Goal: Task Accomplishment & Management: Use online tool/utility

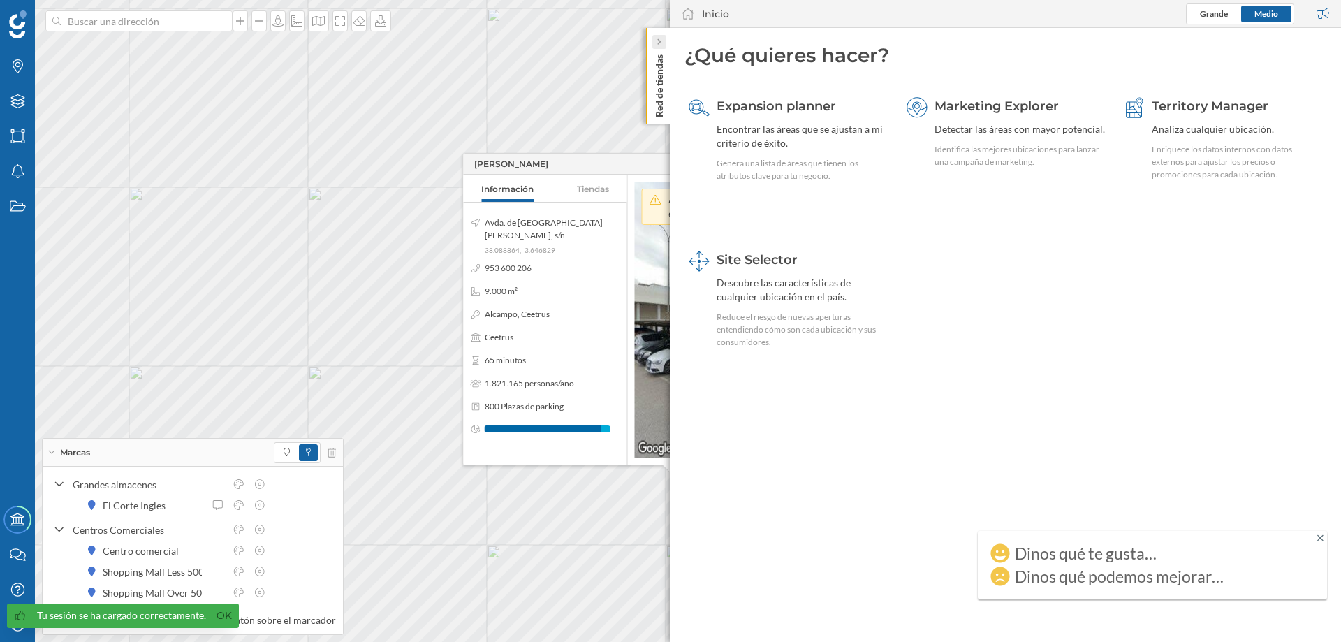
click at [655, 43] on div at bounding box center [660, 42] width 14 height 14
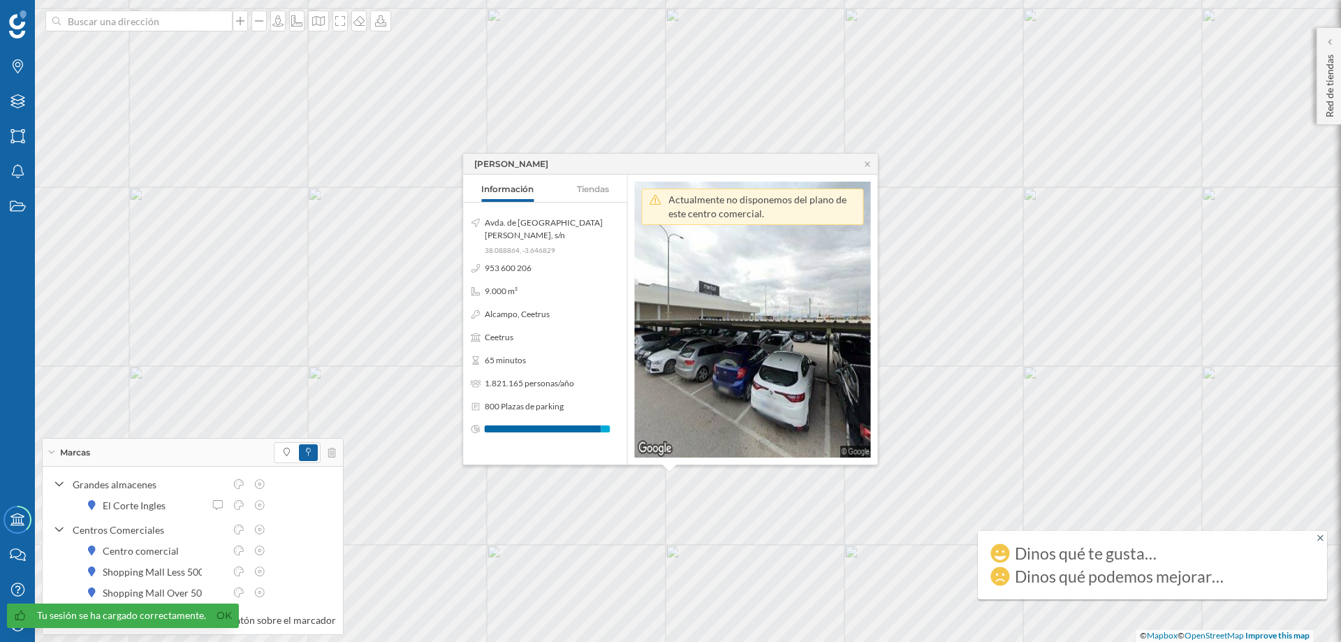
click at [866, 168] on div "[PERSON_NAME]" at bounding box center [671, 164] width 414 height 21
click at [866, 164] on icon at bounding box center [868, 164] width 10 height 8
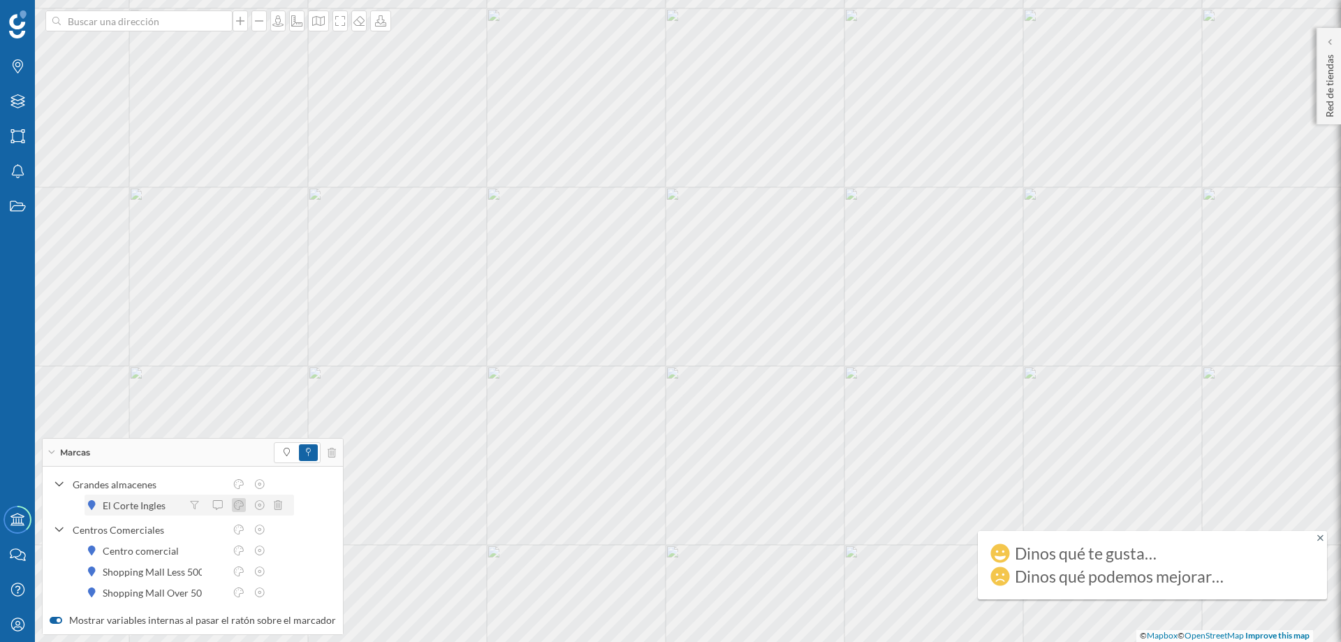
click at [235, 502] on icon at bounding box center [239, 505] width 10 height 10
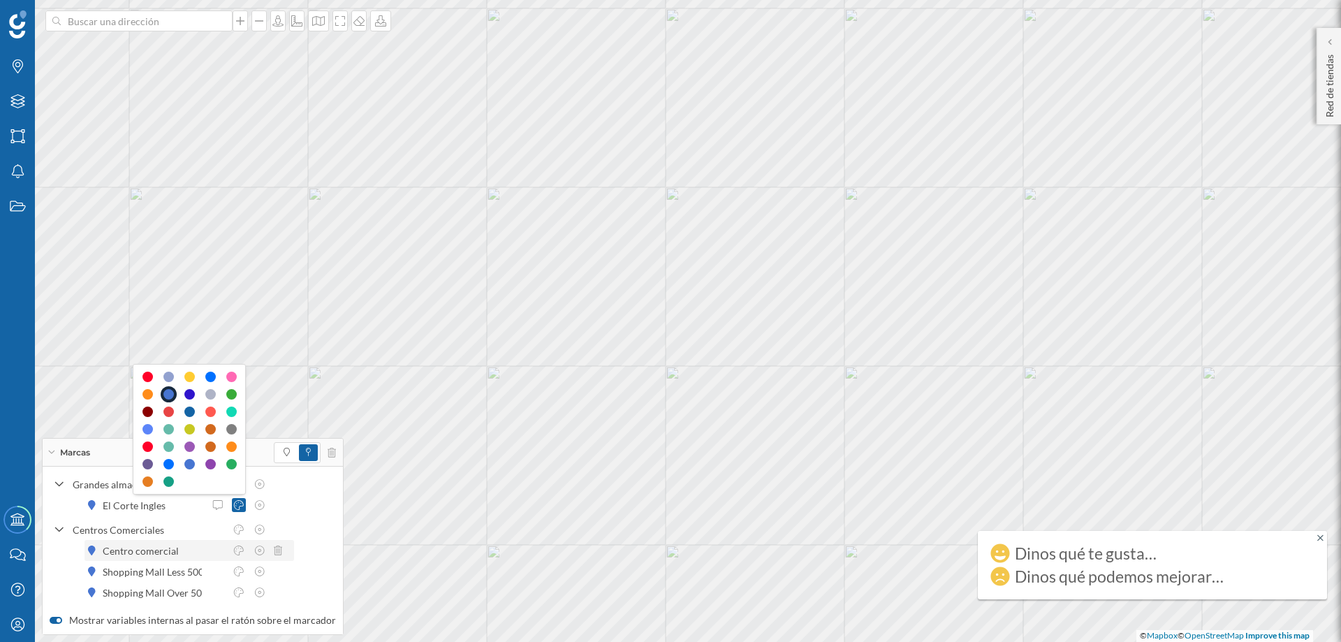
click at [140, 550] on div "Centro comercial" at bounding box center [144, 551] width 83 height 15
click at [240, 548] on icon at bounding box center [239, 551] width 13 height 10
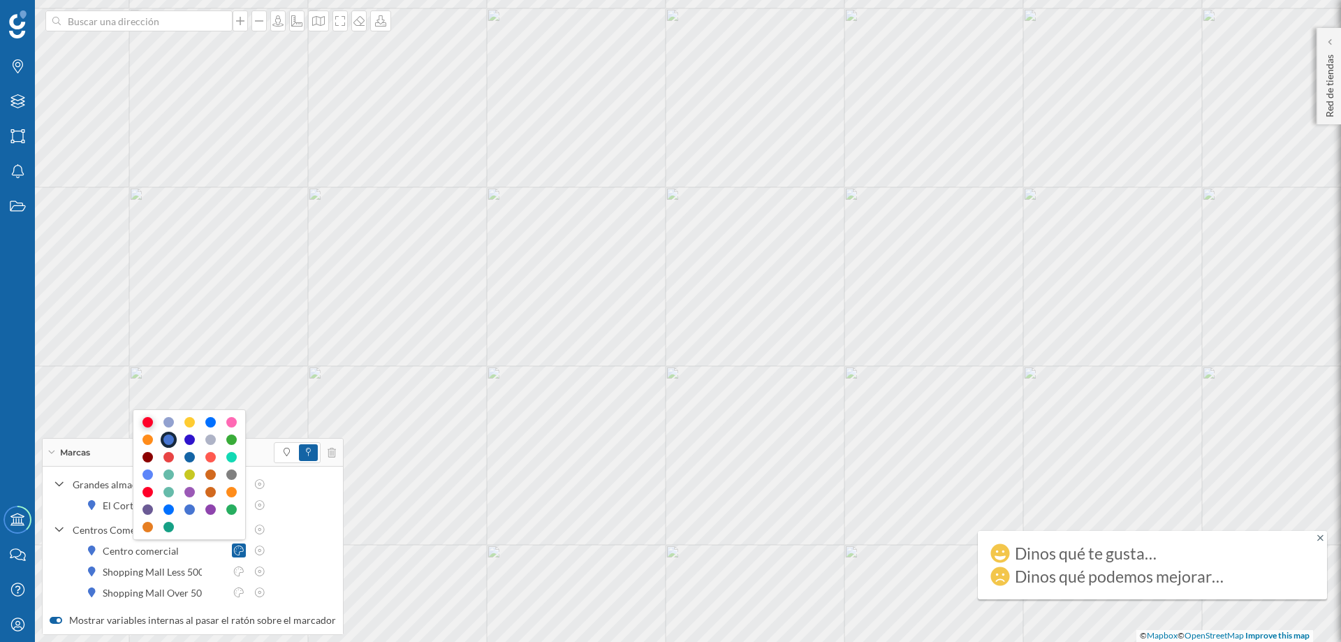
click at [147, 419] on div at bounding box center [148, 422] width 10 height 10
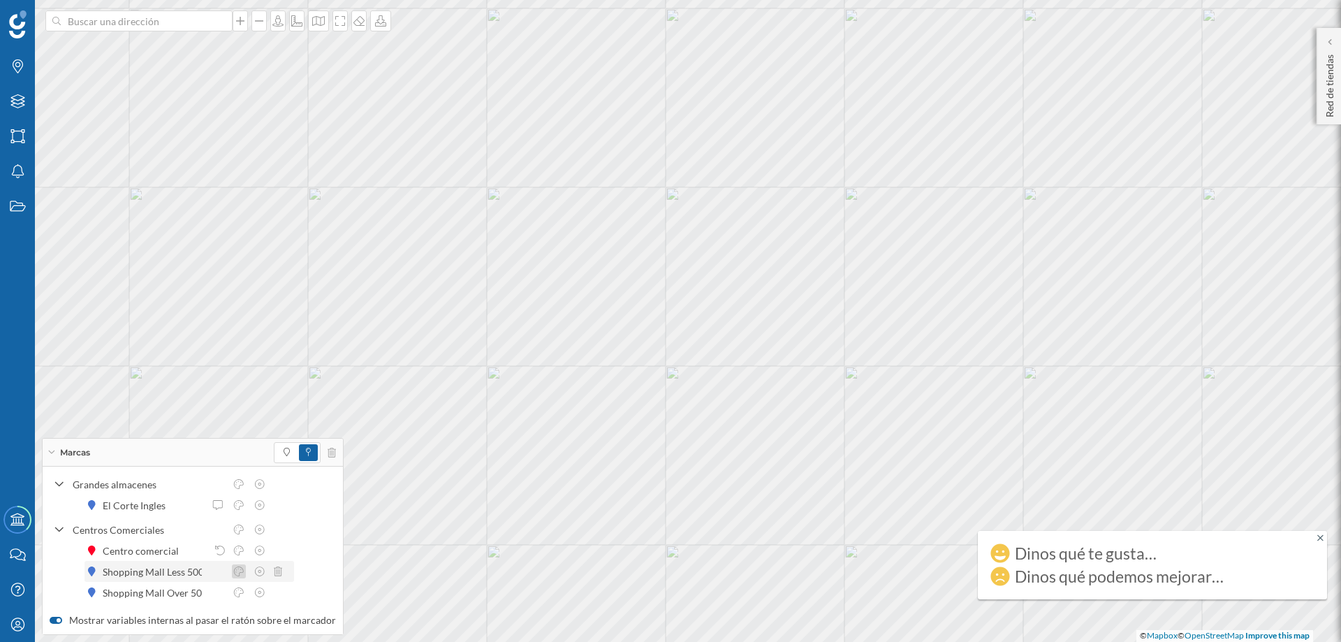
click at [242, 569] on icon at bounding box center [239, 572] width 13 height 10
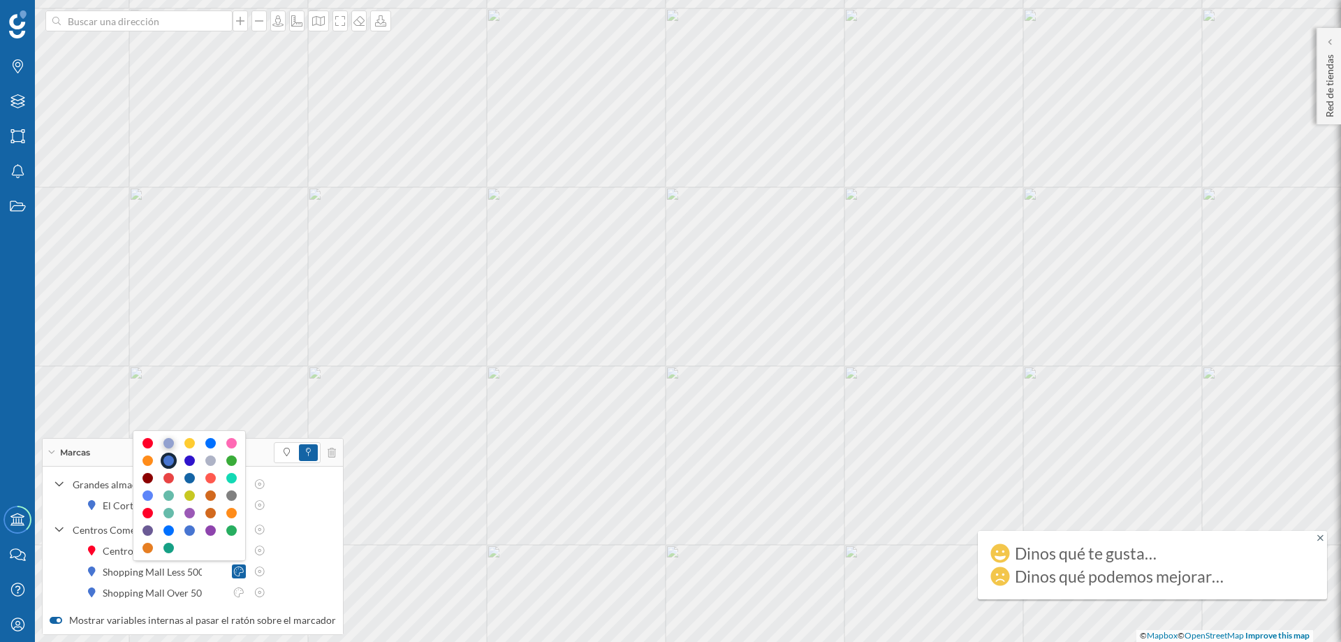
click at [169, 442] on div at bounding box center [168, 443] width 10 height 10
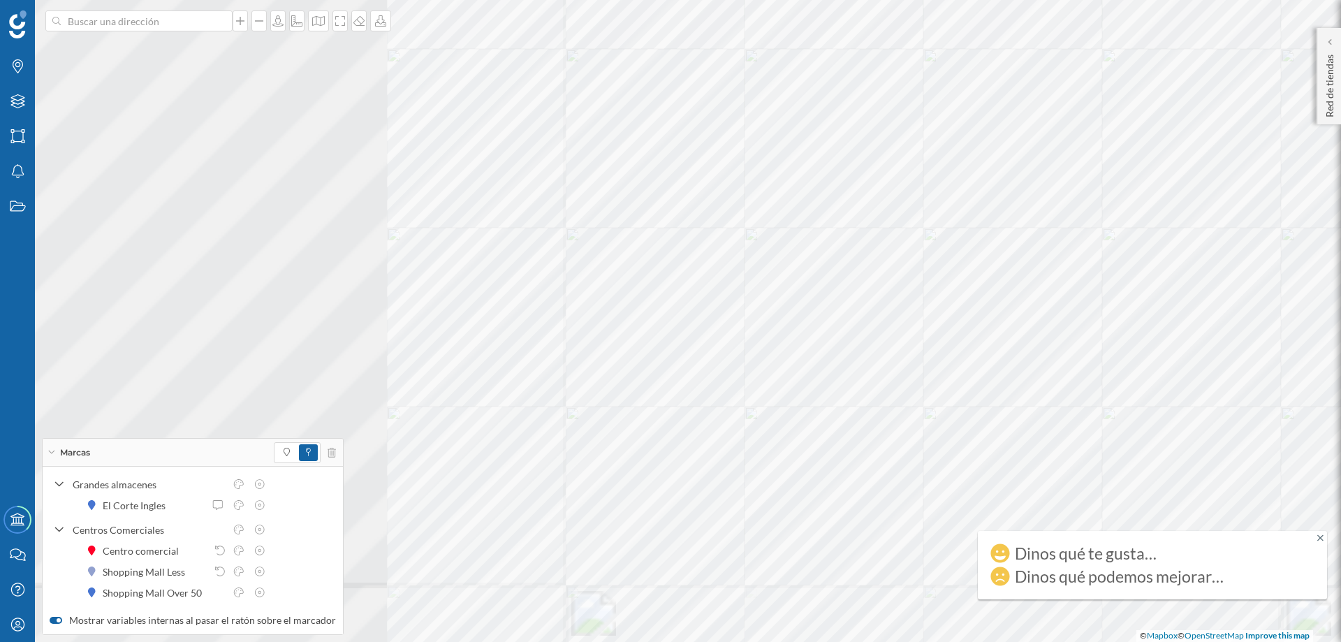
click at [914, 98] on div at bounding box center [914, 98] width 0 height 0
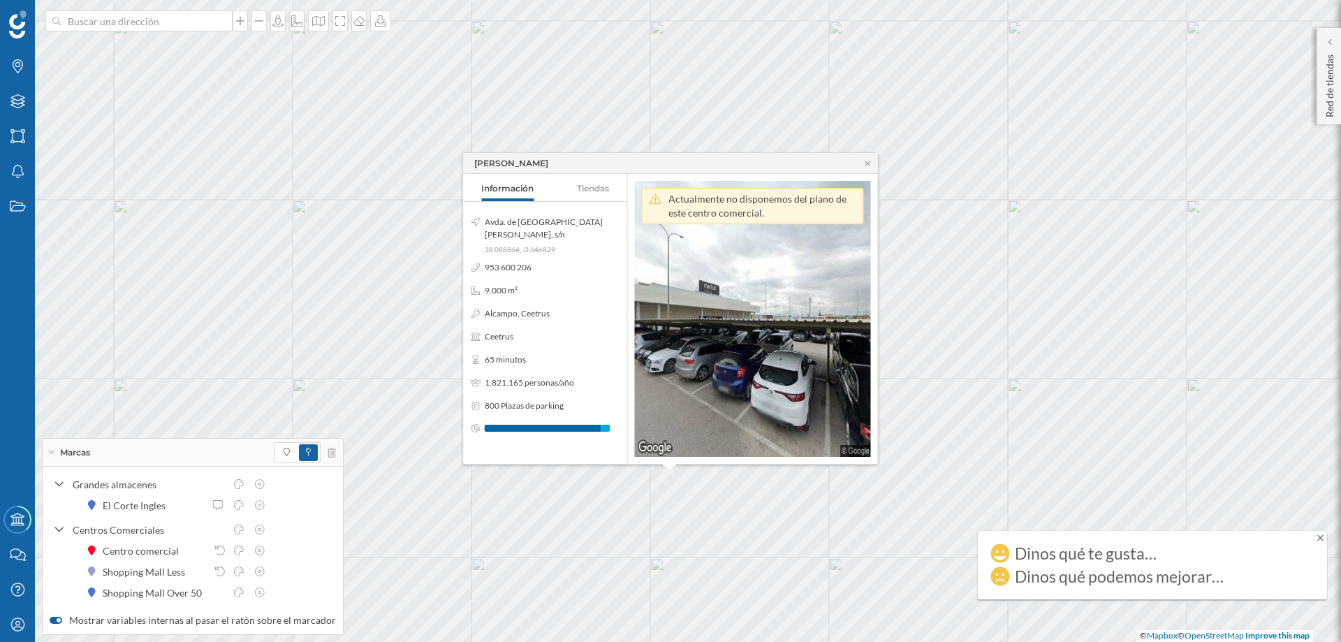
drag, startPoint x: 582, startPoint y: 469, endPoint x: 544, endPoint y: 424, distance: 59.0
click at [544, 424] on div "Avda. de San Cristóbal, s/n 38.088864, -3.646829 953 600 206 9.000 m² Alcampo, …" at bounding box center [545, 333] width 163 height 262
click at [870, 163] on icon at bounding box center [868, 163] width 10 height 8
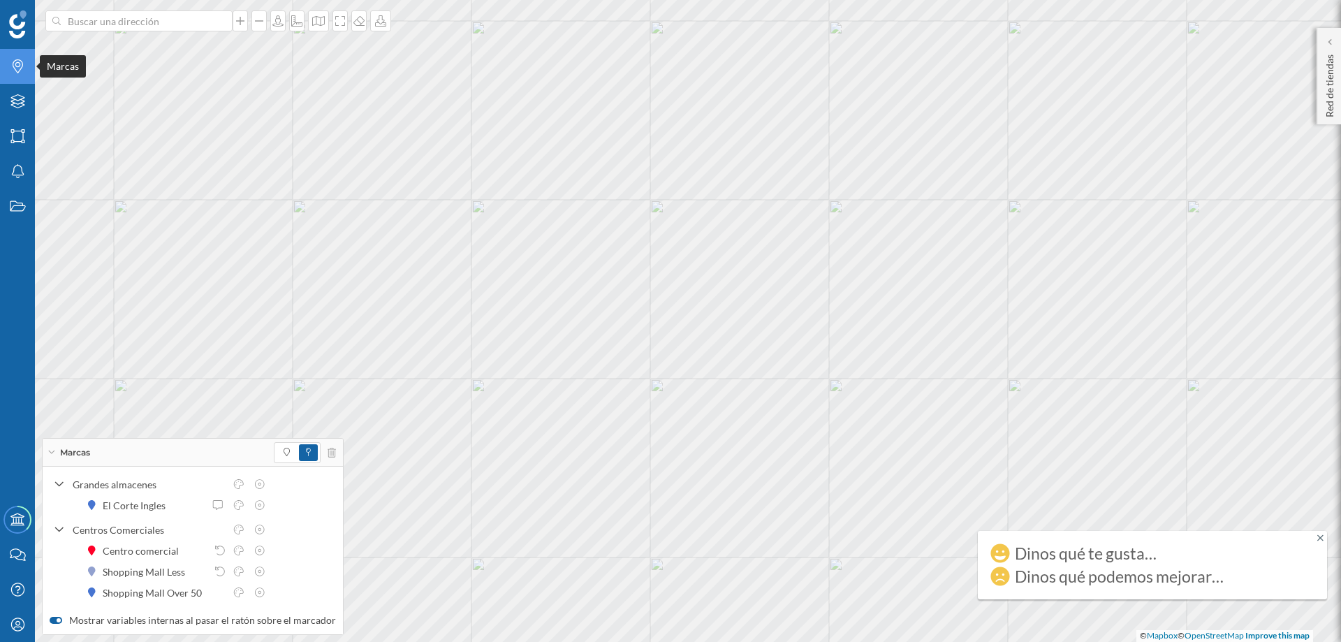
click at [21, 69] on icon "Marcas" at bounding box center [17, 66] width 17 height 14
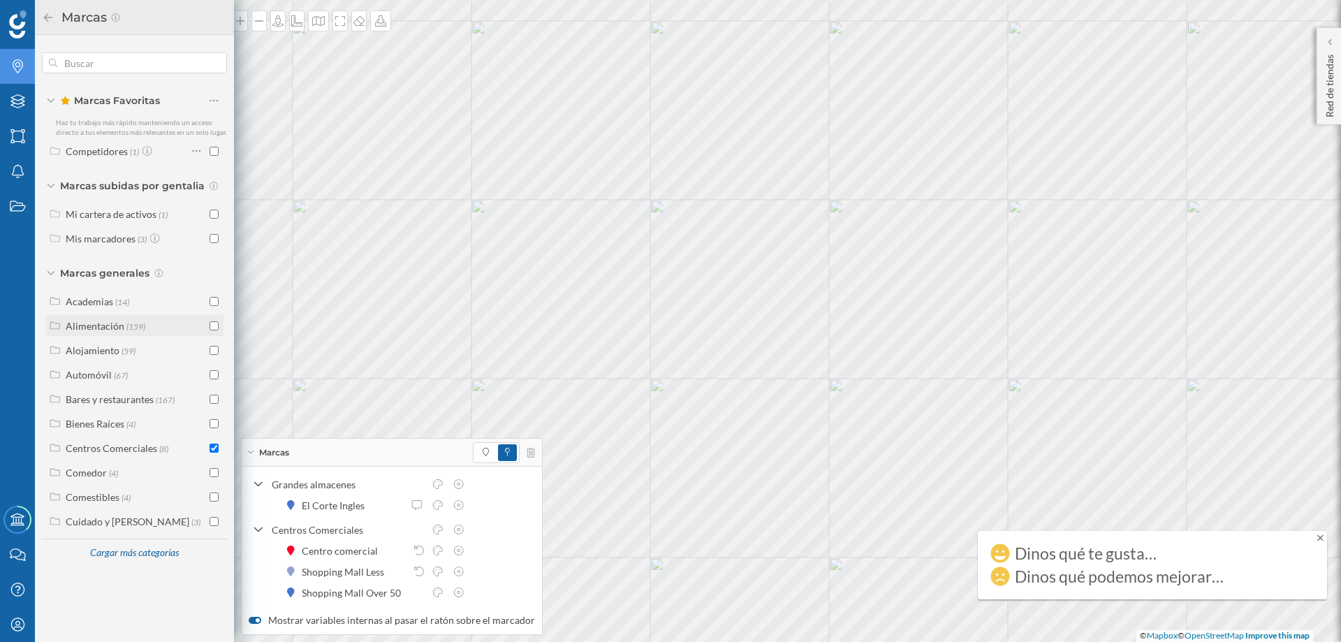
click at [210, 324] on input "checkbox" at bounding box center [214, 325] width 9 height 9
click at [1321, 537] on icon at bounding box center [1321, 538] width 6 height 10
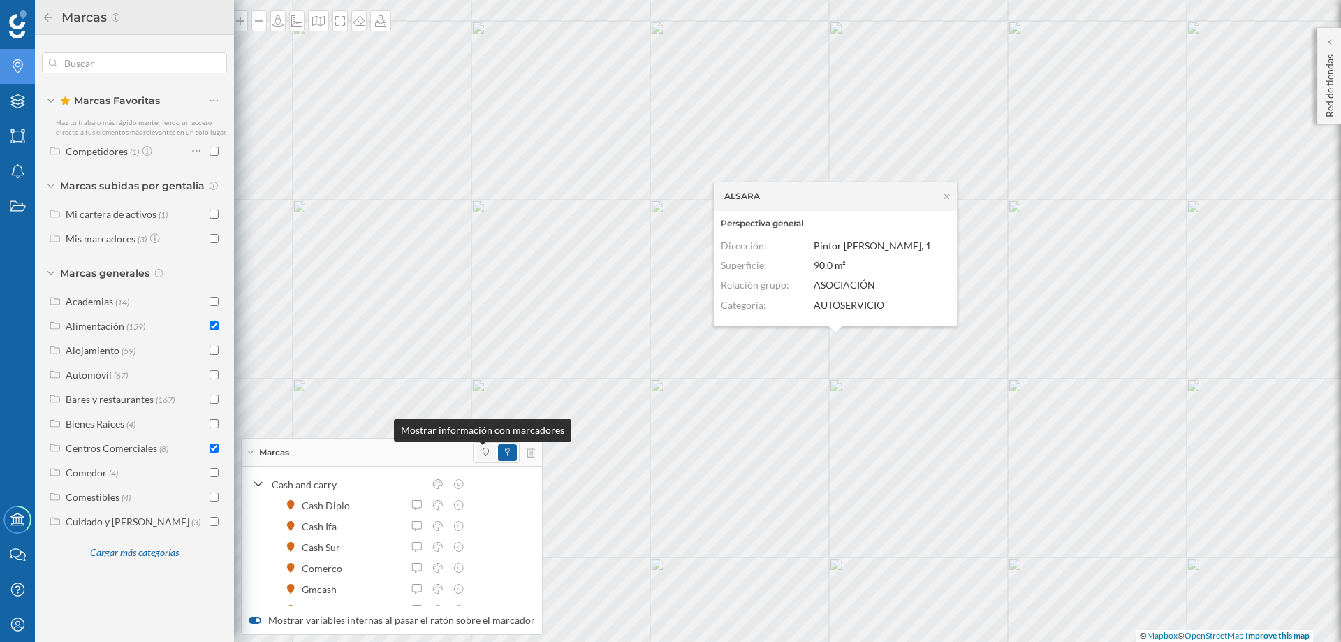
click at [483, 454] on icon at bounding box center [486, 452] width 6 height 8
click at [945, 198] on icon at bounding box center [947, 196] width 5 height 5
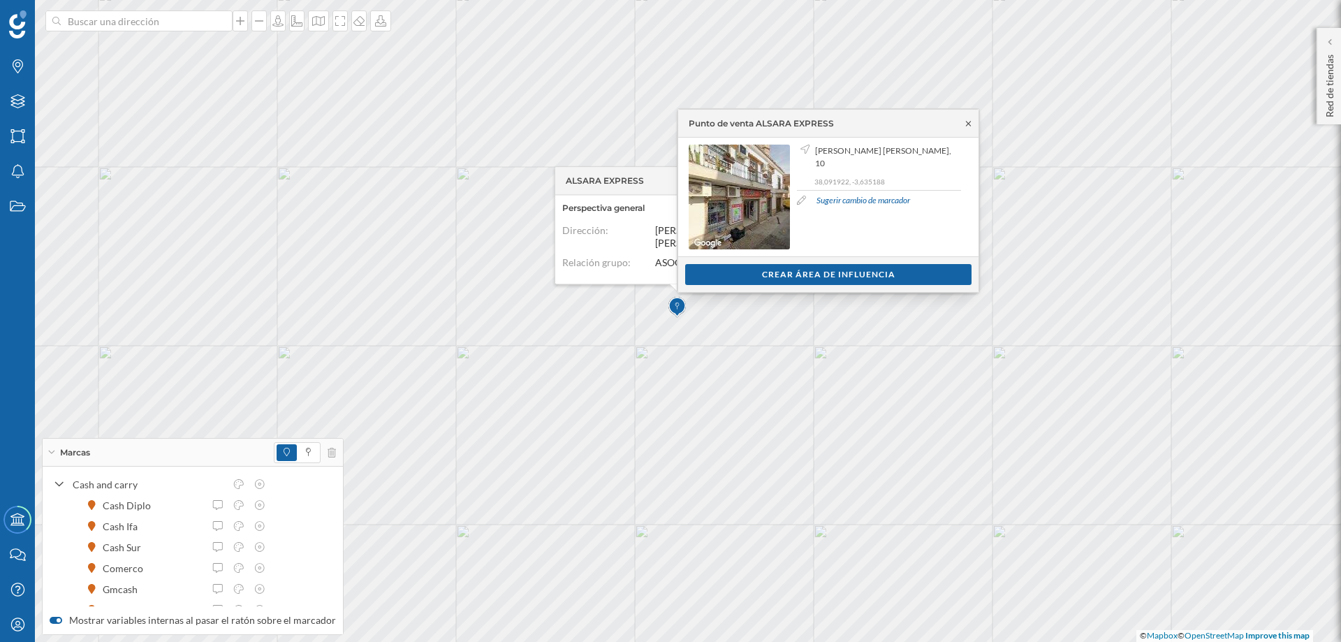
click at [973, 124] on icon at bounding box center [968, 123] width 10 height 8
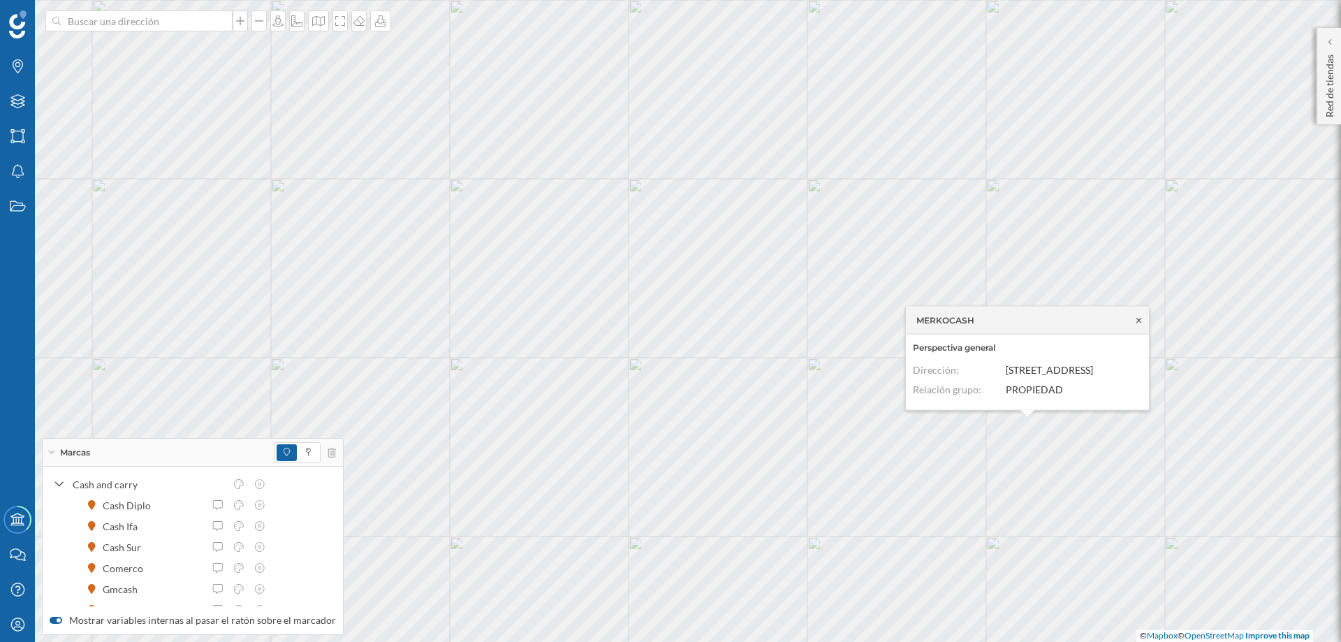
click at [1137, 319] on icon at bounding box center [1139, 320] width 10 height 8
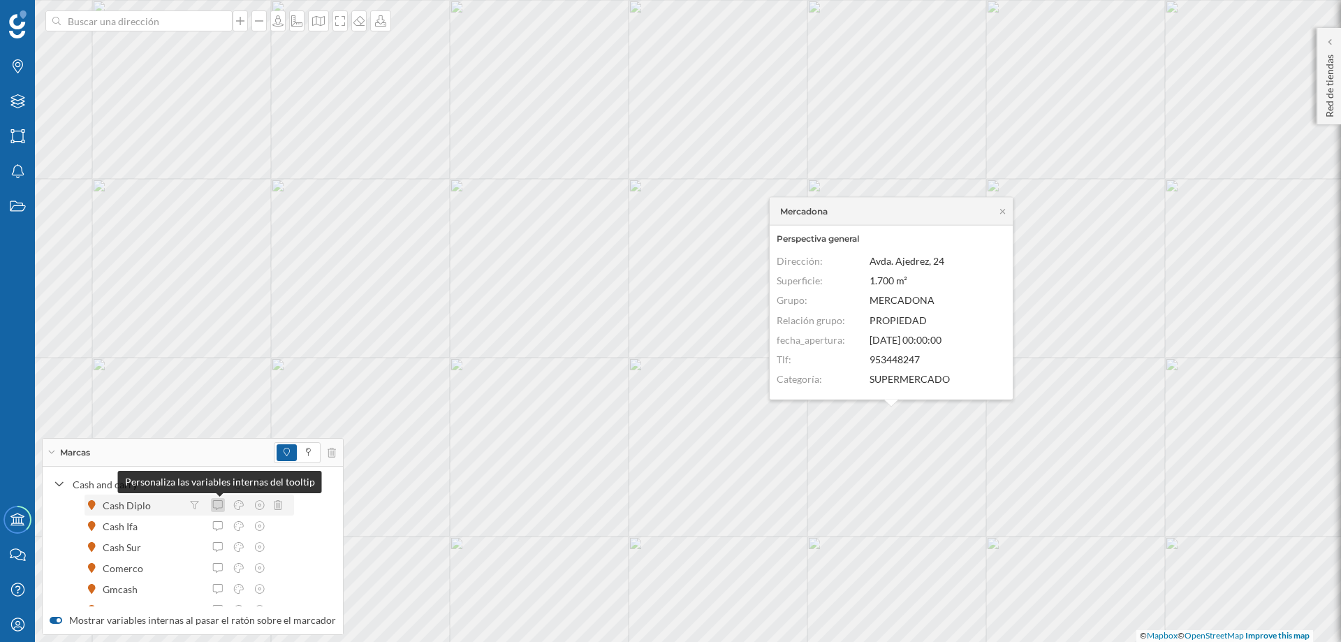
click at [219, 500] on icon at bounding box center [218, 505] width 10 height 10
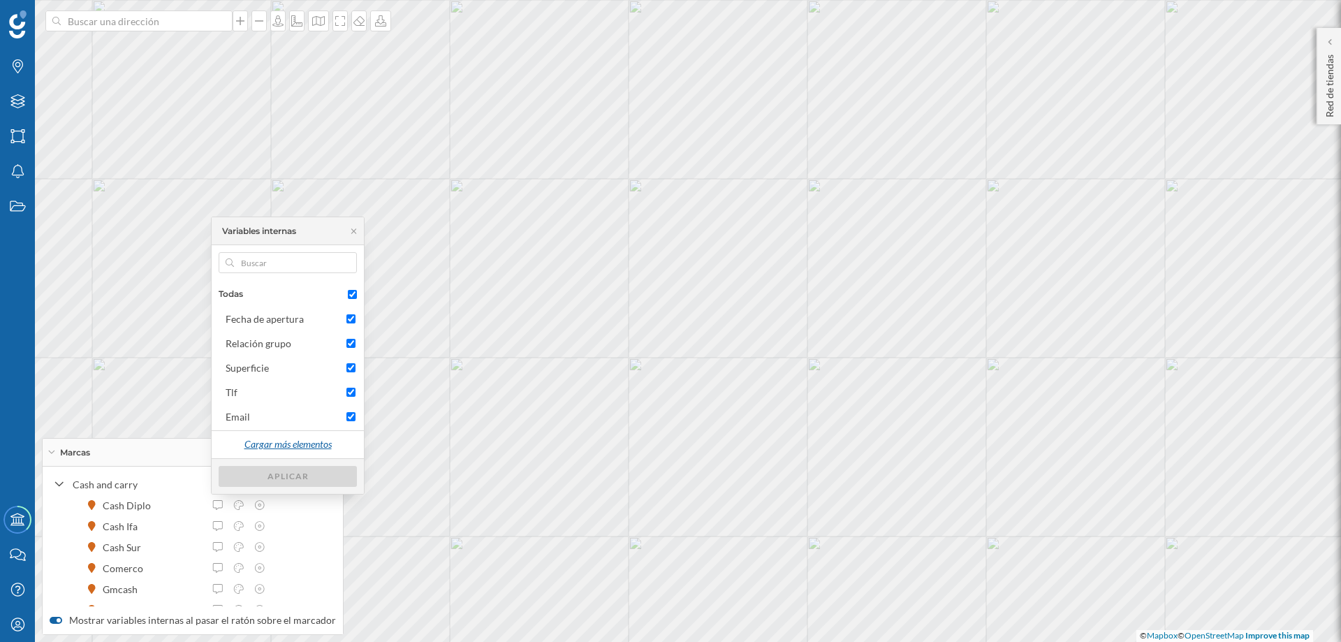
click at [275, 441] on div "Cargar más elementos" at bounding box center [287, 445] width 105 height 21
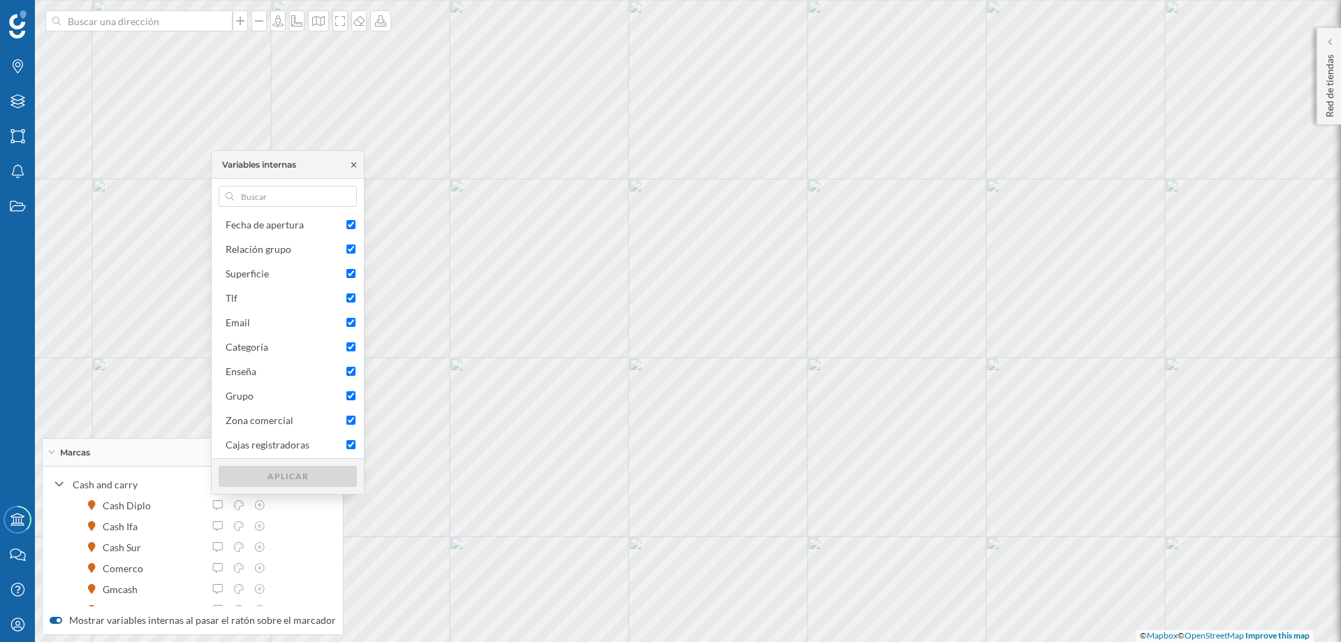
click at [349, 165] on icon at bounding box center [354, 165] width 10 height 8
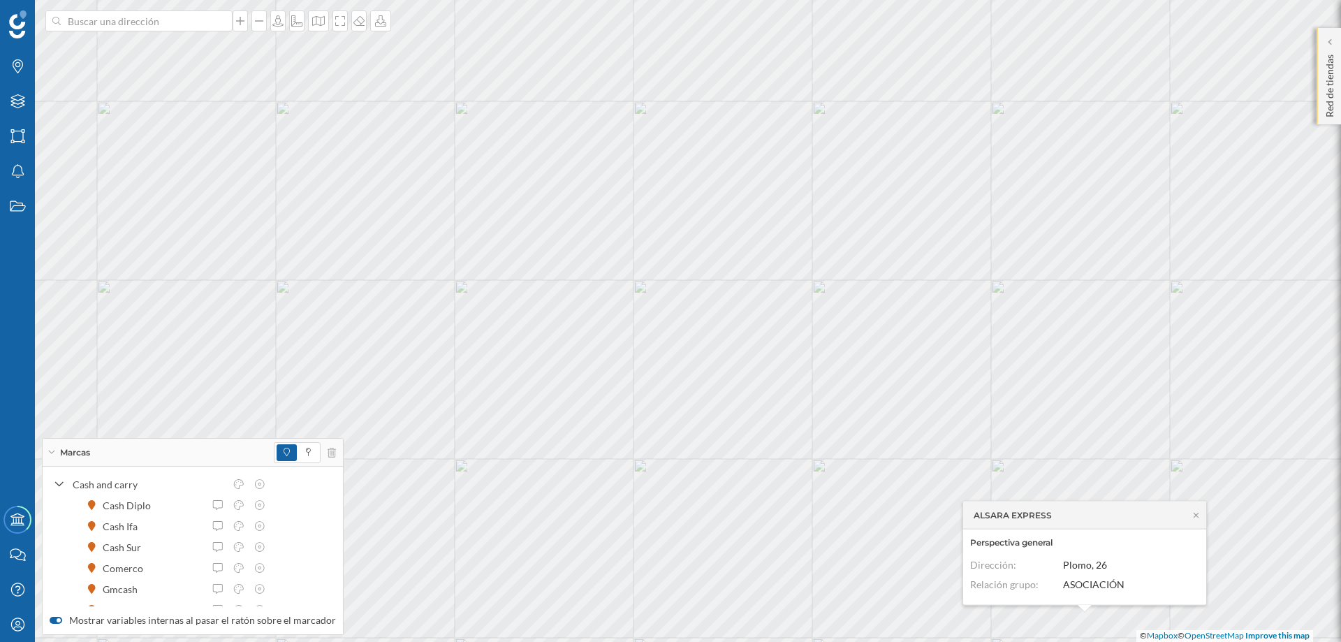
click at [1332, 83] on p "Red de tiendas" at bounding box center [1330, 83] width 14 height 68
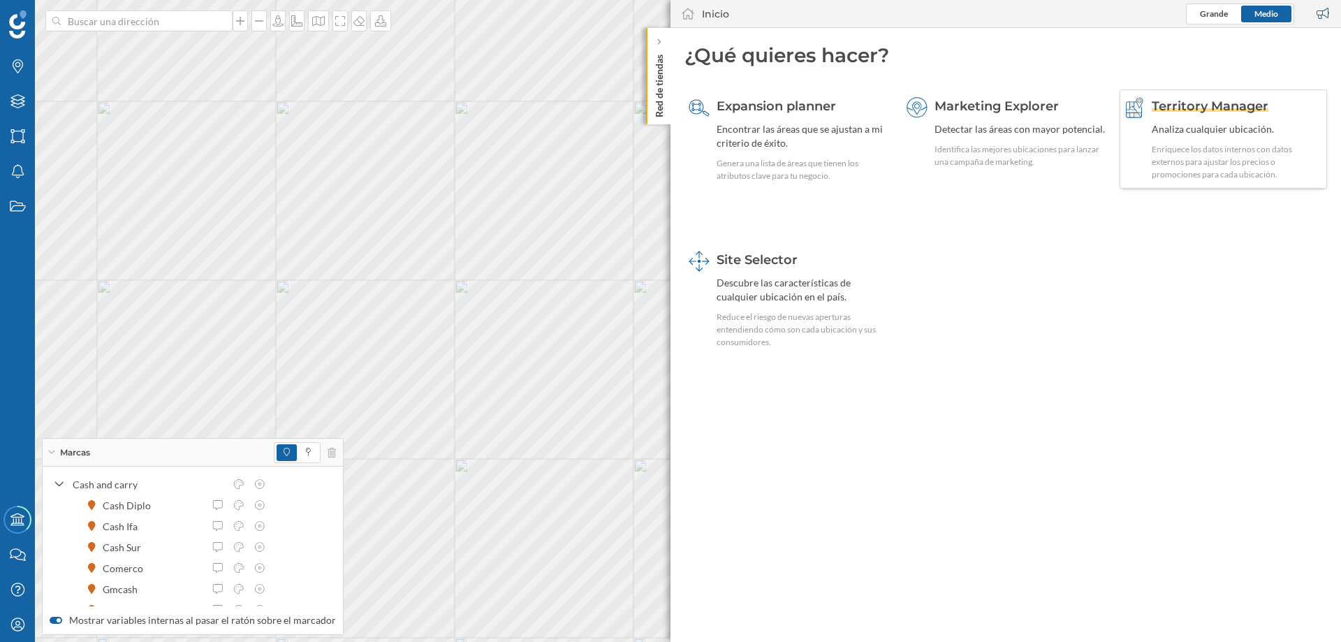
click at [1166, 103] on span "Territory Manager" at bounding box center [1210, 106] width 117 height 15
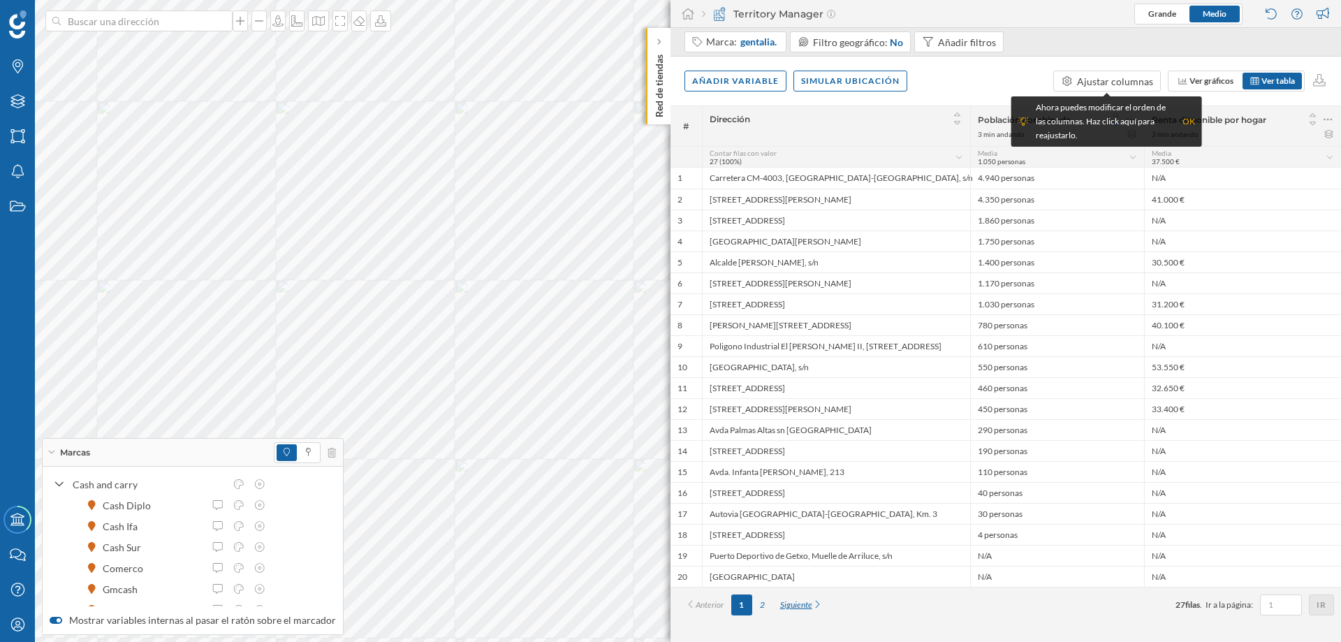
click at [812, 604] on div "Siguiente" at bounding box center [802, 605] width 58 height 21
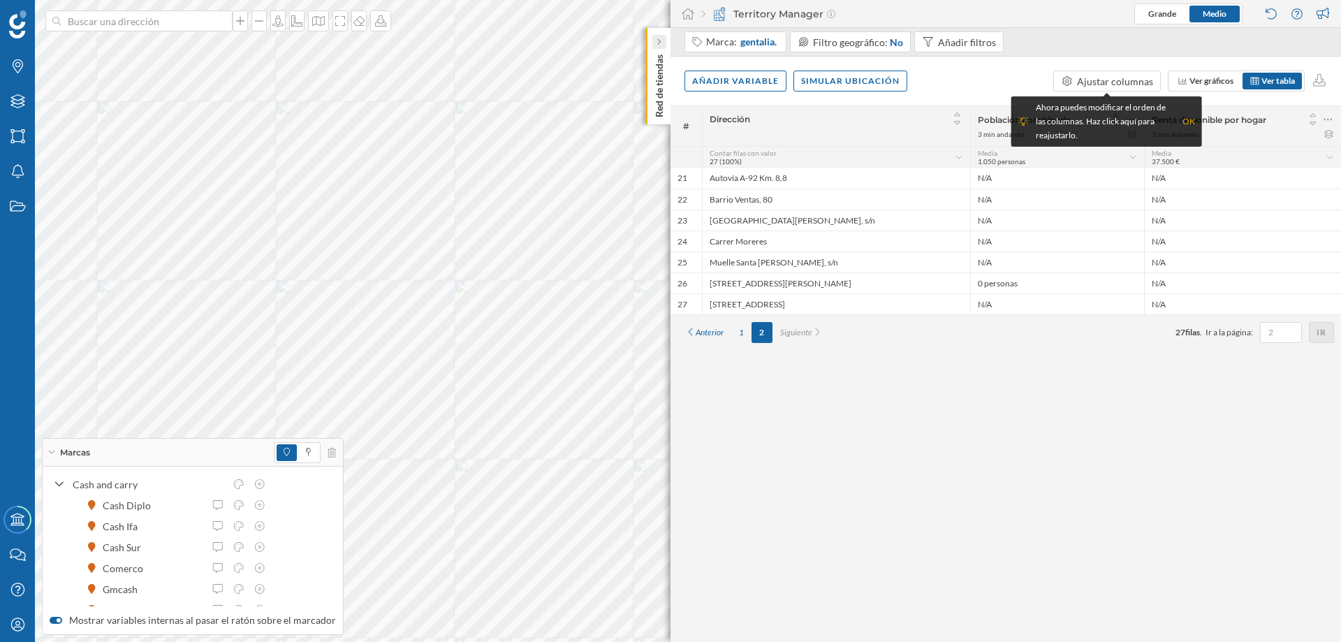
click at [659, 35] on icon at bounding box center [659, 42] width 4 height 14
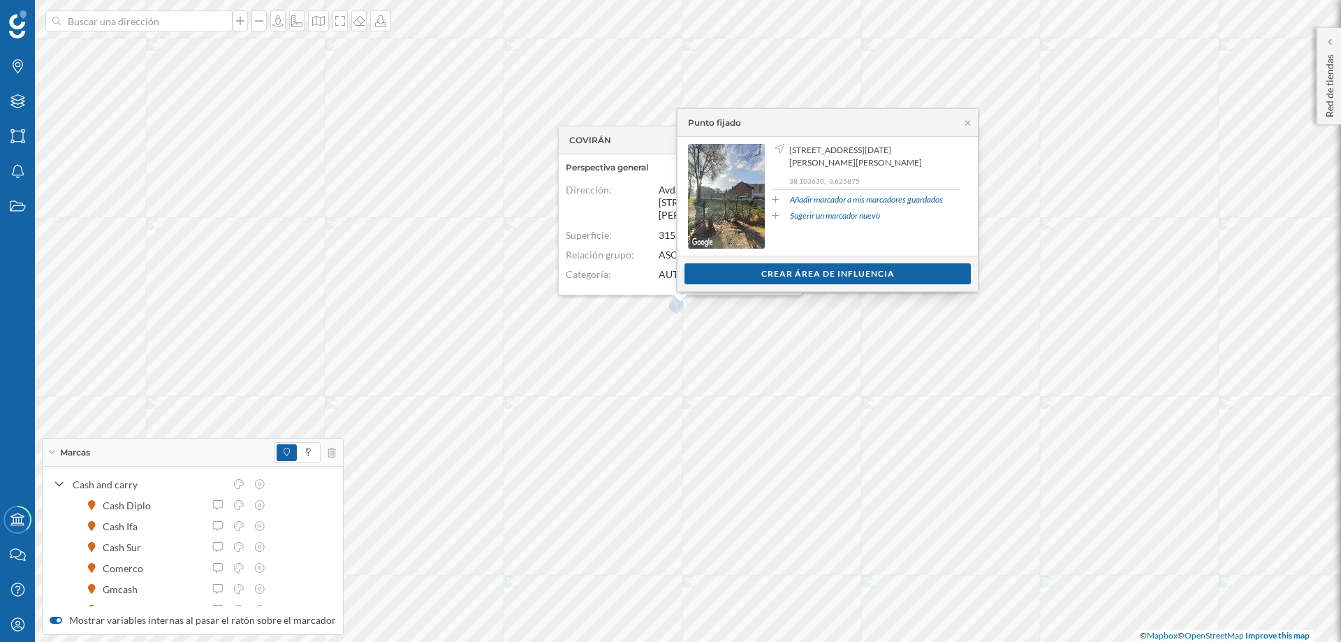
click at [970, 130] on div "Punto fijado" at bounding box center [828, 123] width 300 height 28
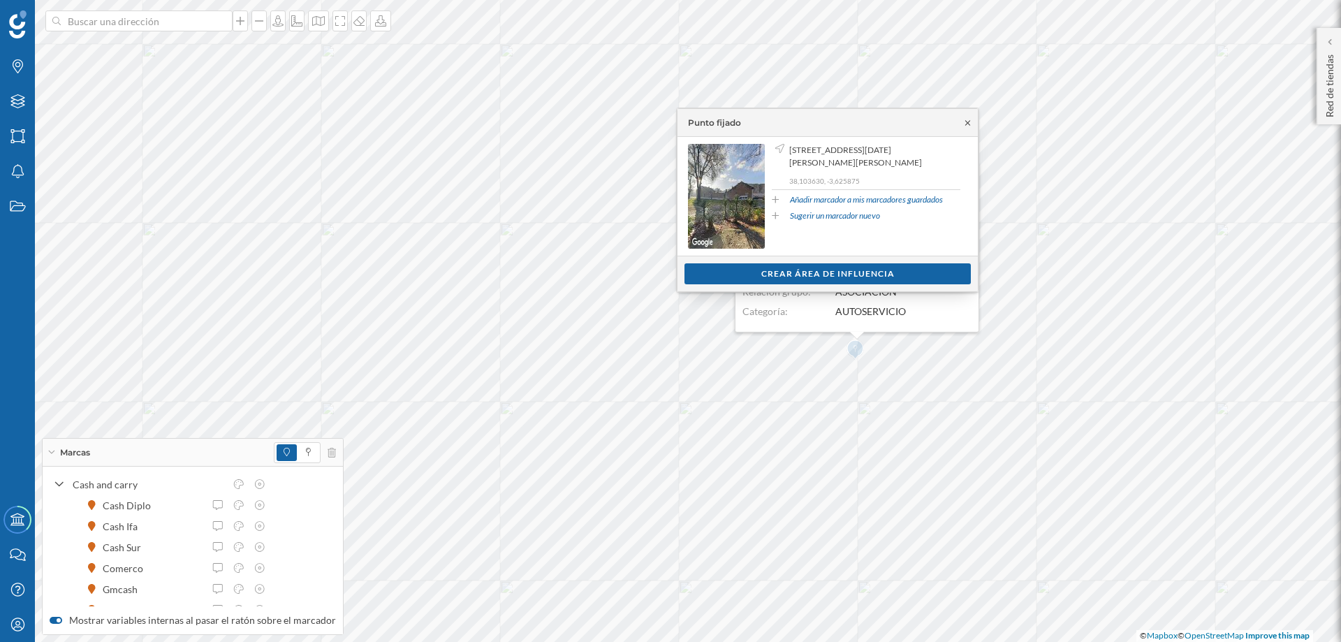
click at [968, 121] on icon at bounding box center [968, 123] width 10 height 8
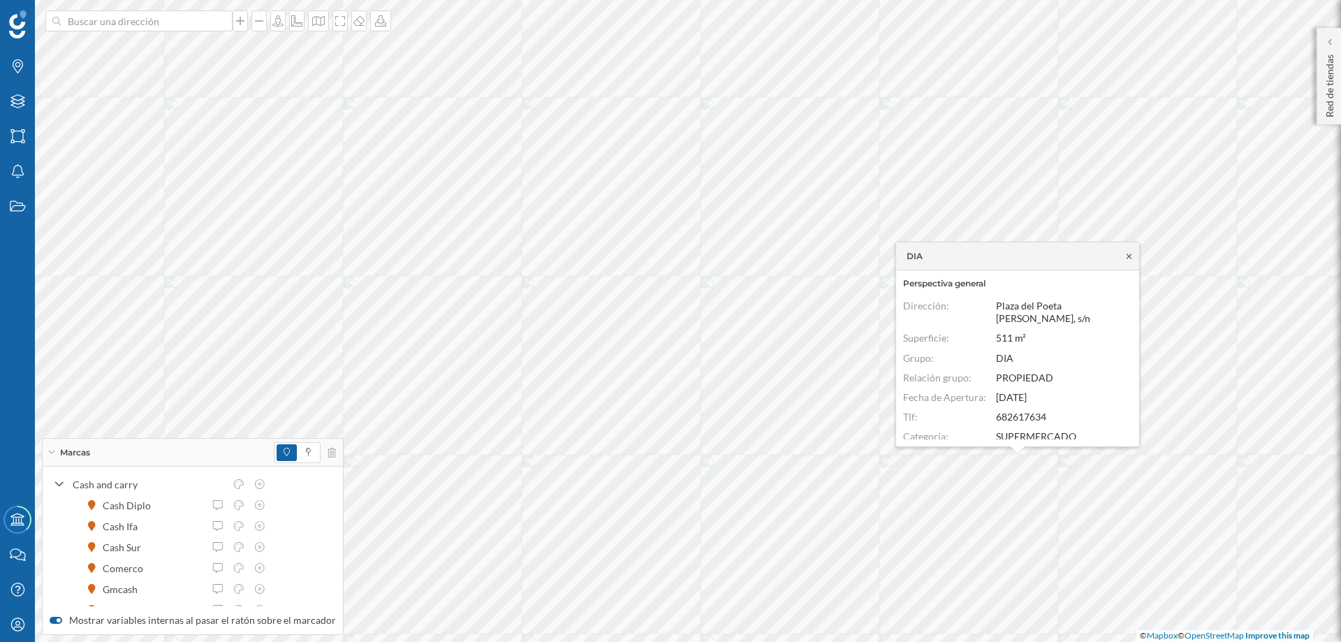
click at [1129, 259] on icon at bounding box center [1129, 256] width 10 height 8
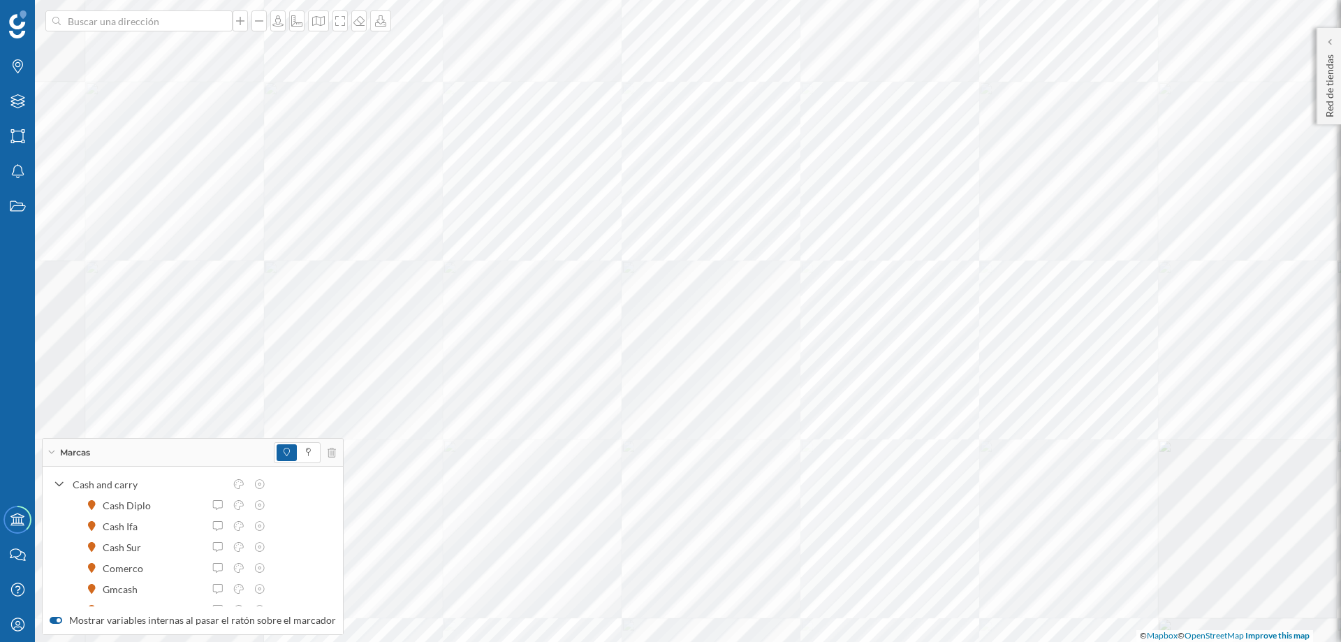
click at [1051, 451] on div at bounding box center [1051, 451] width 0 height 0
click at [1249, 448] on div at bounding box center [1249, 448] width 0 height 0
click at [1325, 38] on div at bounding box center [1330, 42] width 14 height 14
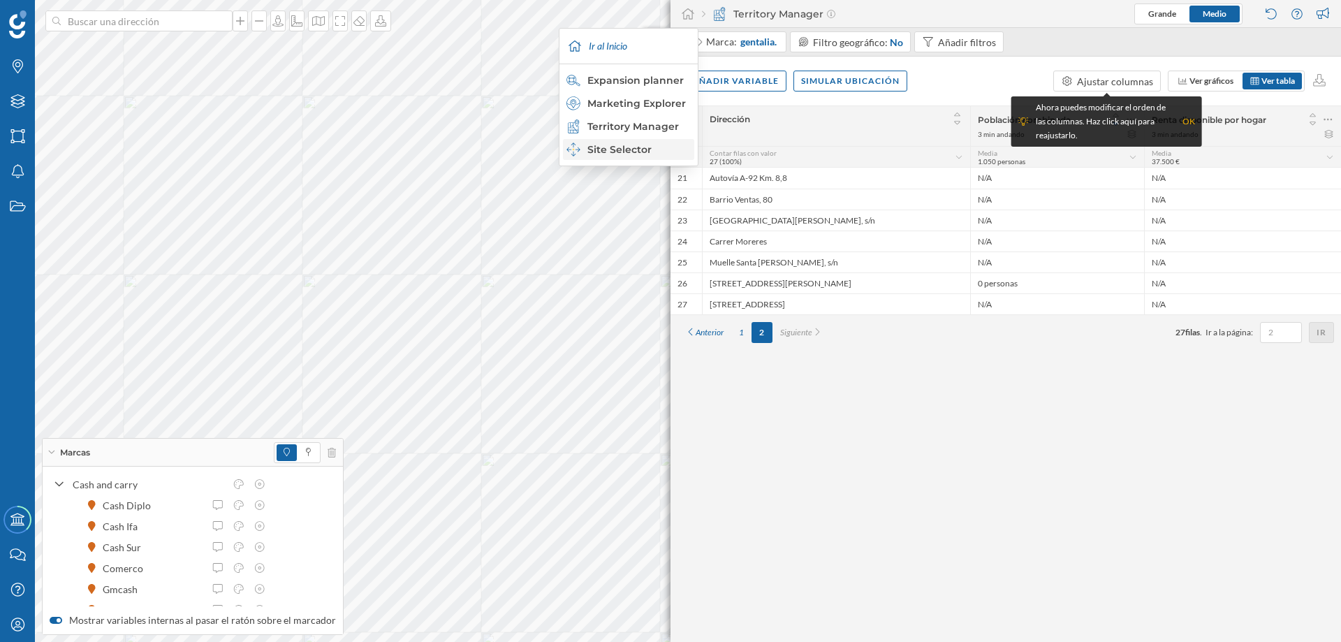
click at [611, 151] on div "Site Selector" at bounding box center [628, 150] width 123 height 14
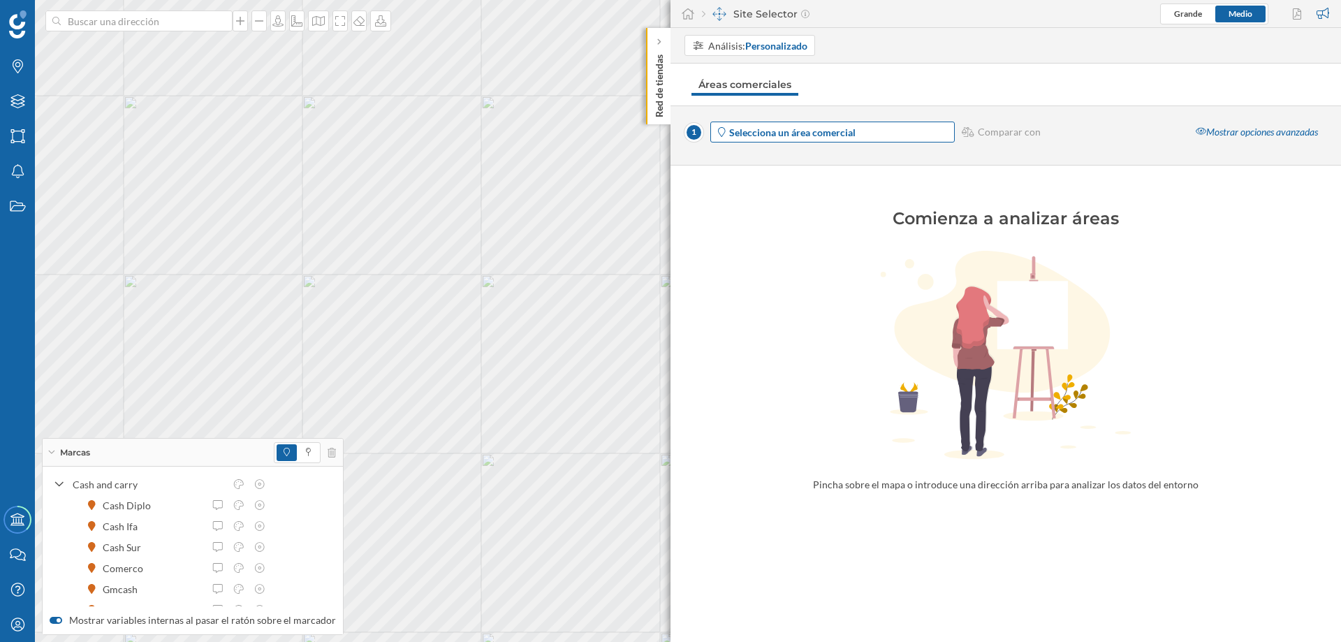
click at [844, 128] on strong "Selecciona un área comercial" at bounding box center [792, 132] width 126 height 12
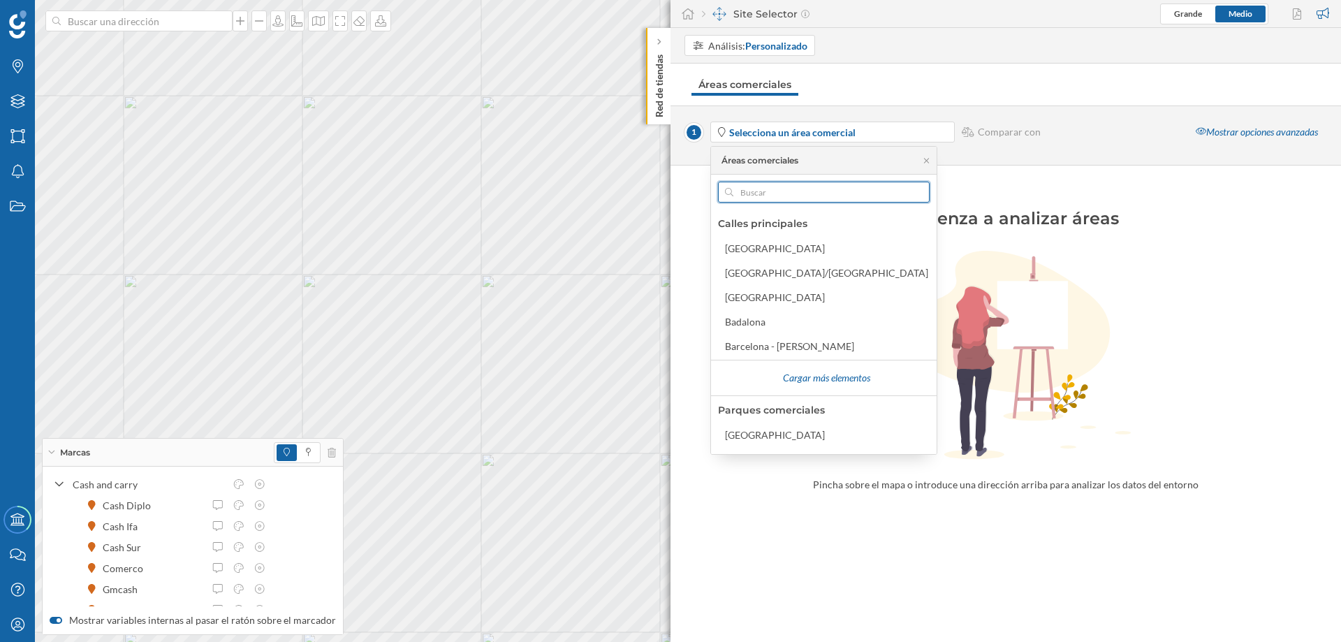
click at [780, 194] on input "text" at bounding box center [824, 192] width 181 height 21
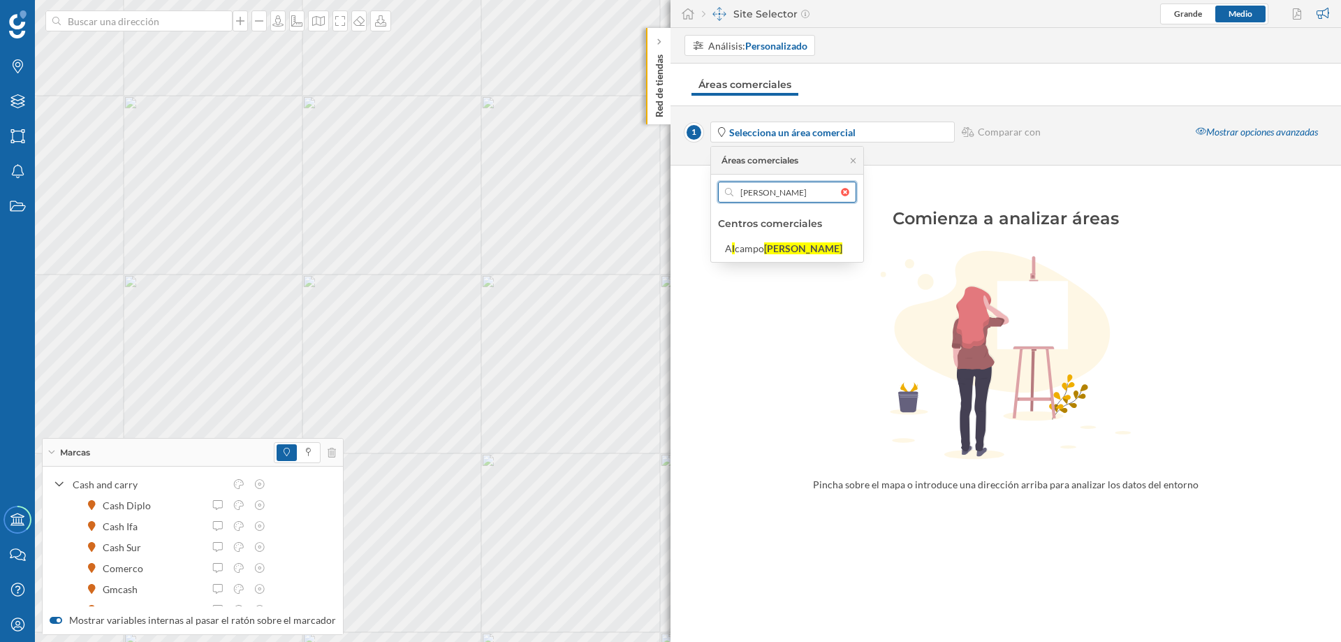
type input "llinares"
click at [880, 131] on span "Selecciona un área comercial" at bounding box center [841, 132] width 224 height 15
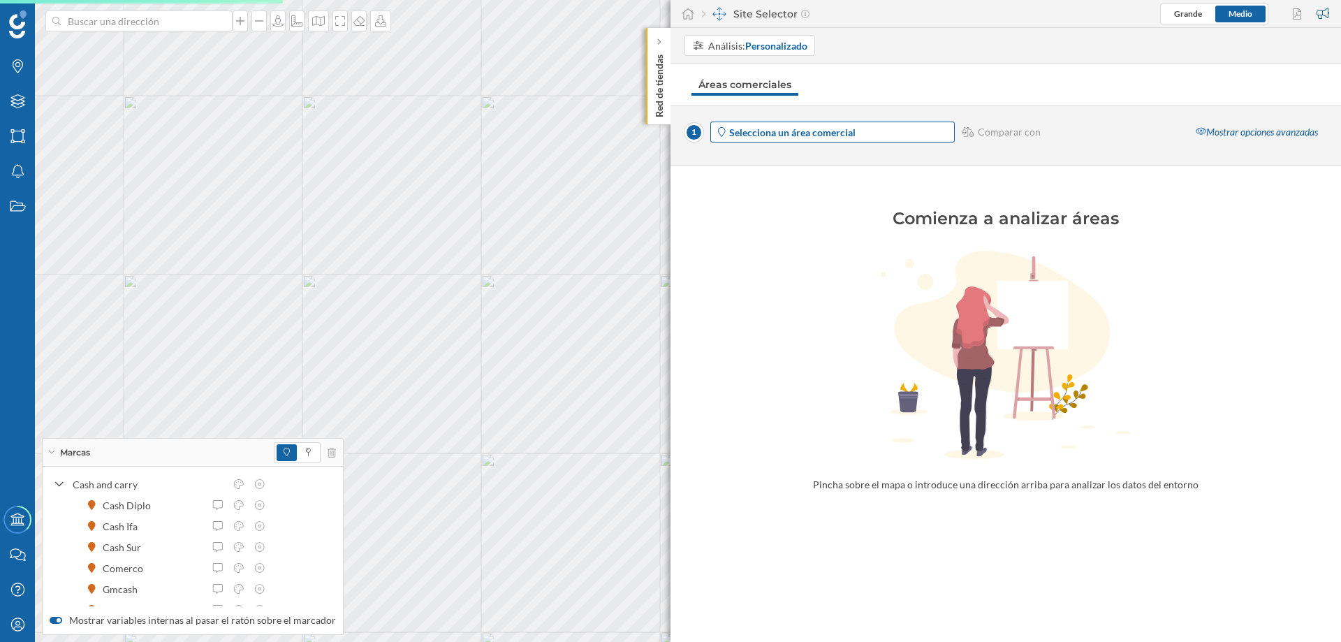
click at [876, 126] on span "Selecciona un área comercial" at bounding box center [841, 132] width 224 height 15
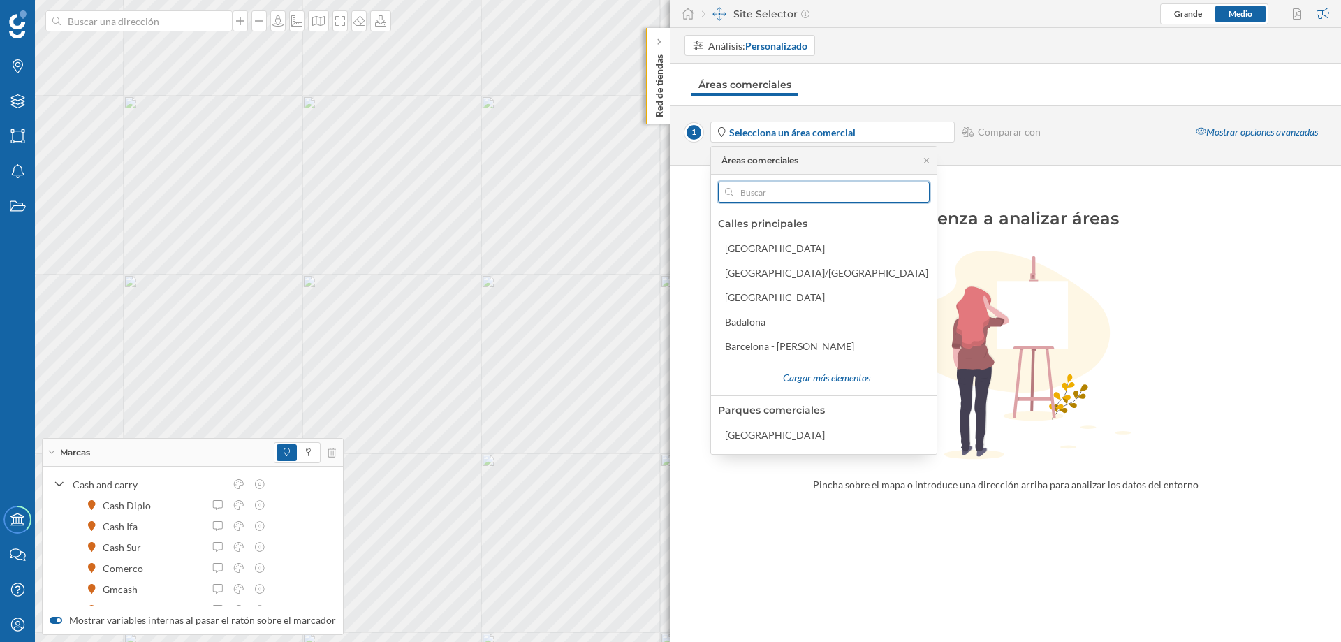
click at [781, 193] on input "text" at bounding box center [824, 192] width 181 height 21
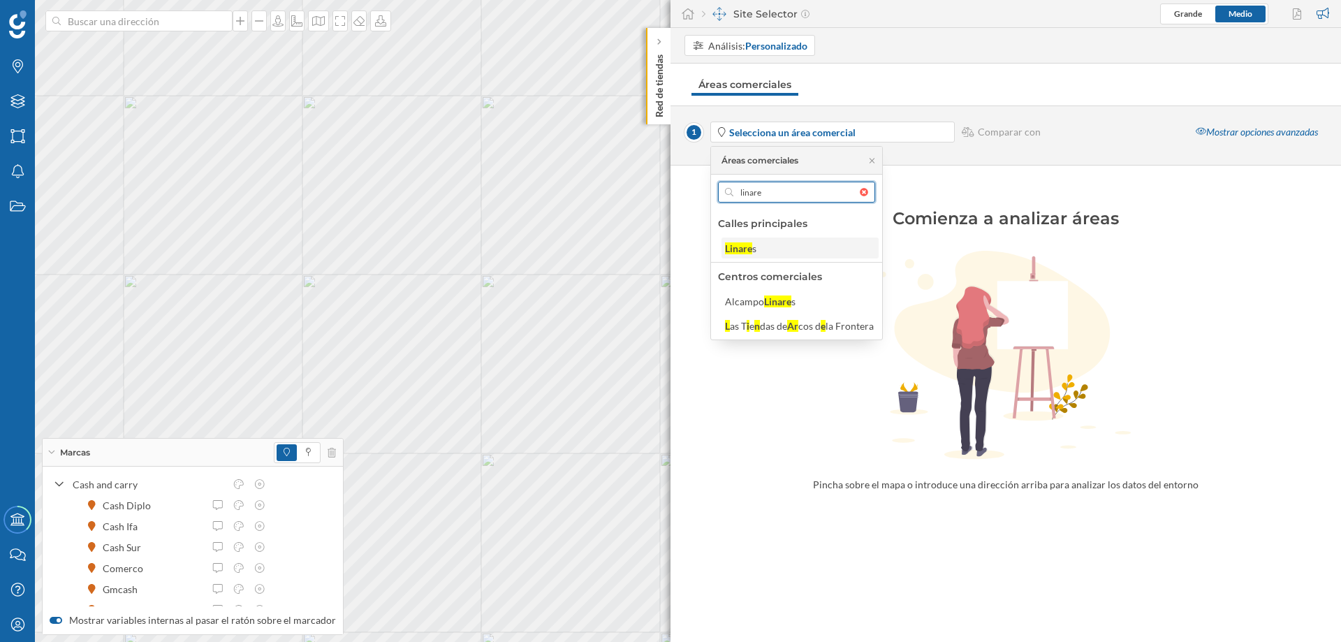
type input "linare"
click at [746, 249] on div "Linare" at bounding box center [738, 248] width 27 height 12
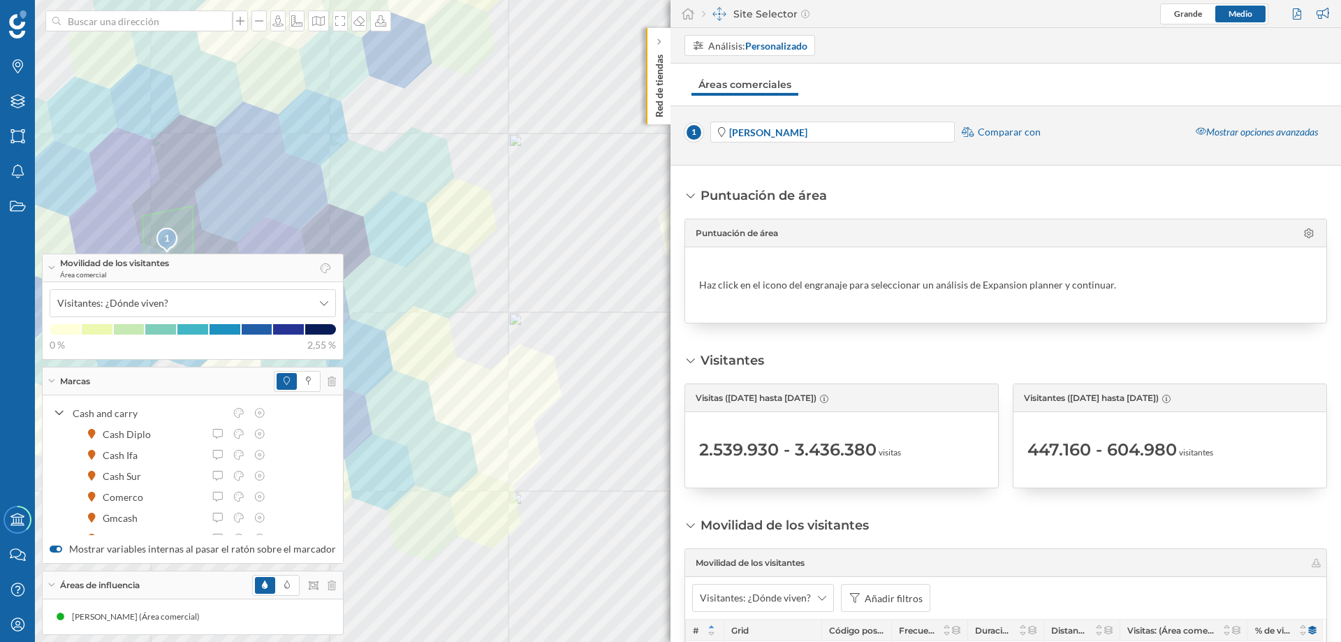
click at [661, 57] on p "Red de tiendas" at bounding box center [660, 83] width 14 height 68
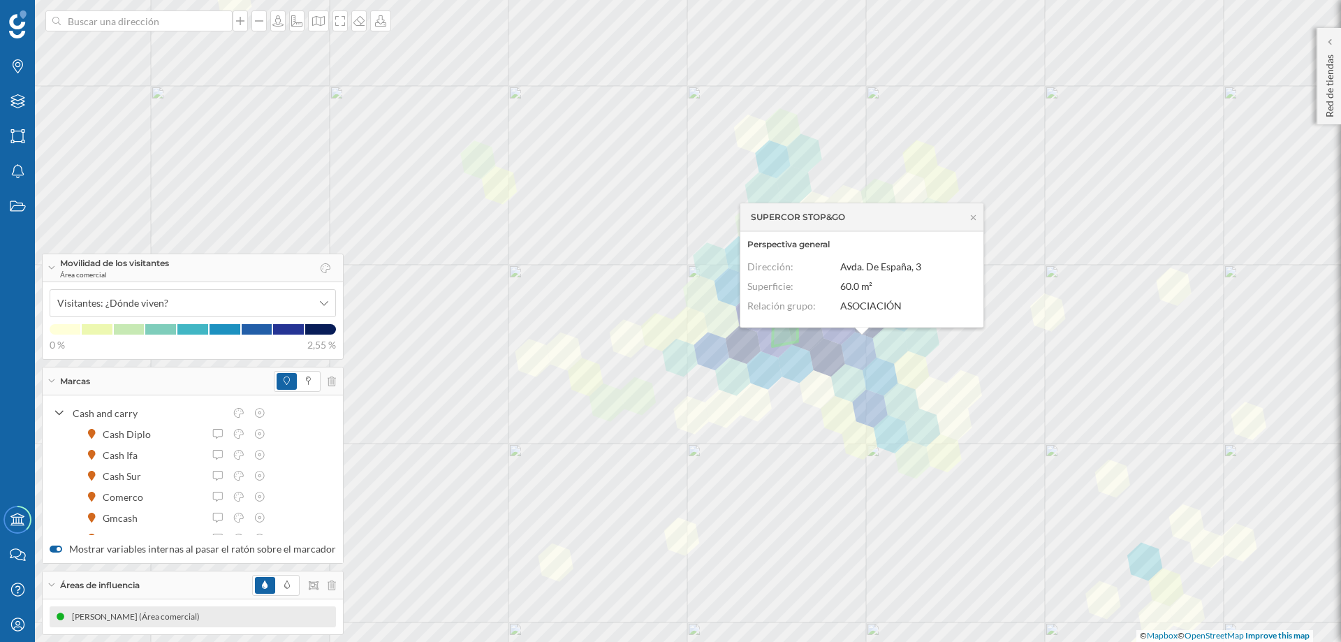
click at [94, 617] on div "Linares (Área comercial)" at bounding box center [139, 617] width 135 height 14
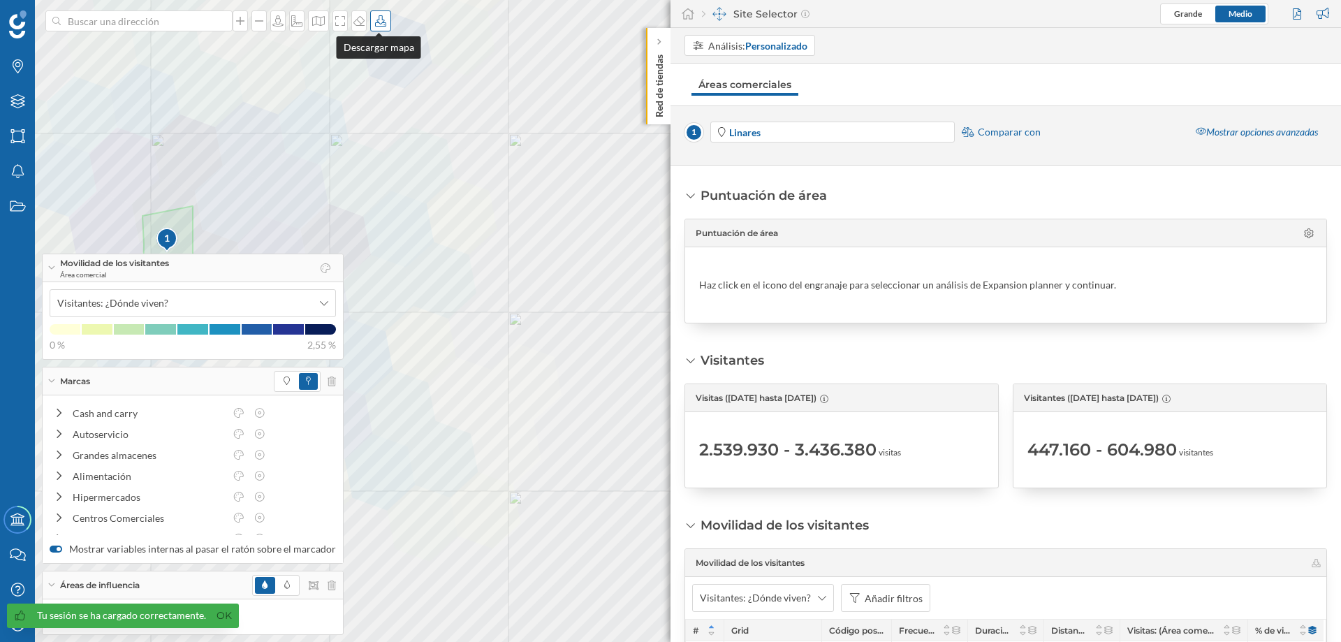
click at [379, 27] on div at bounding box center [380, 20] width 21 height 21
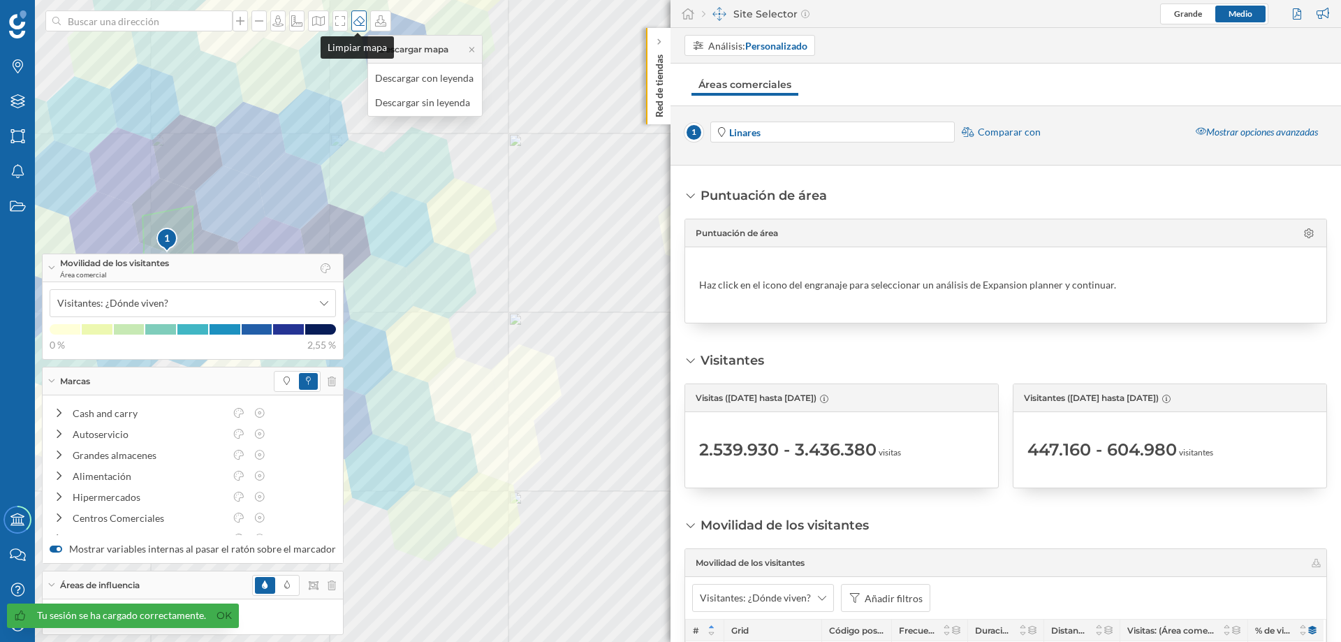
click at [353, 17] on icon at bounding box center [359, 20] width 14 height 11
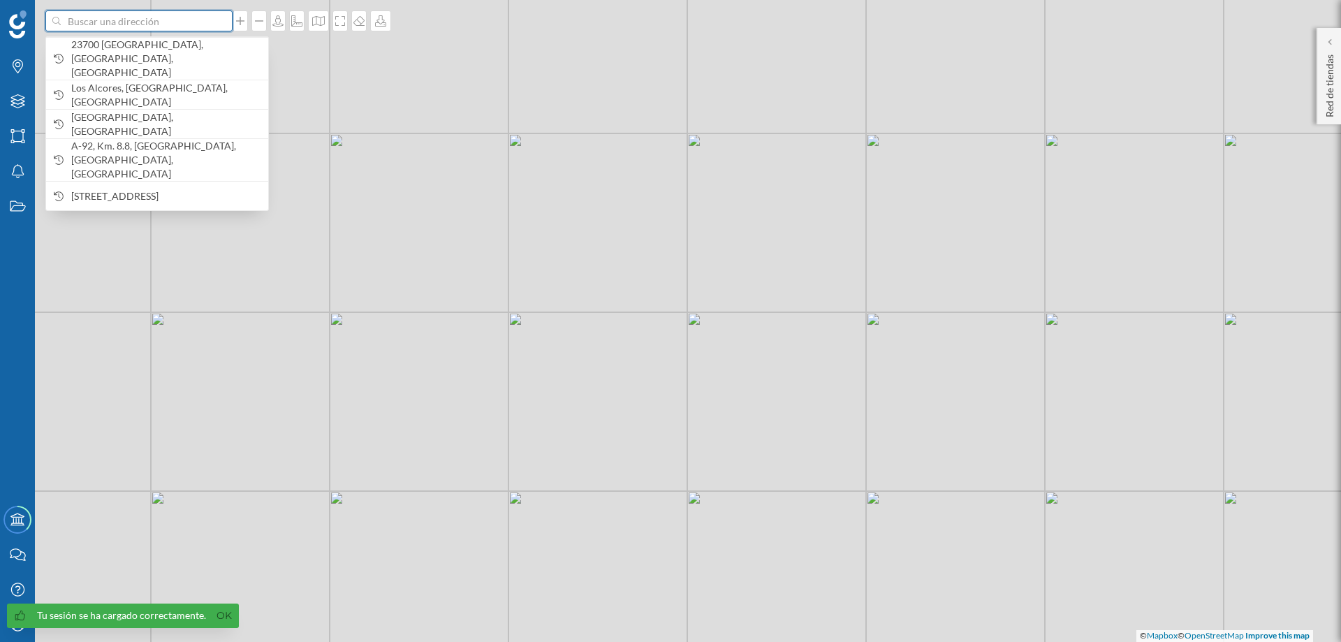
click at [164, 20] on input at bounding box center [139, 20] width 156 height 21
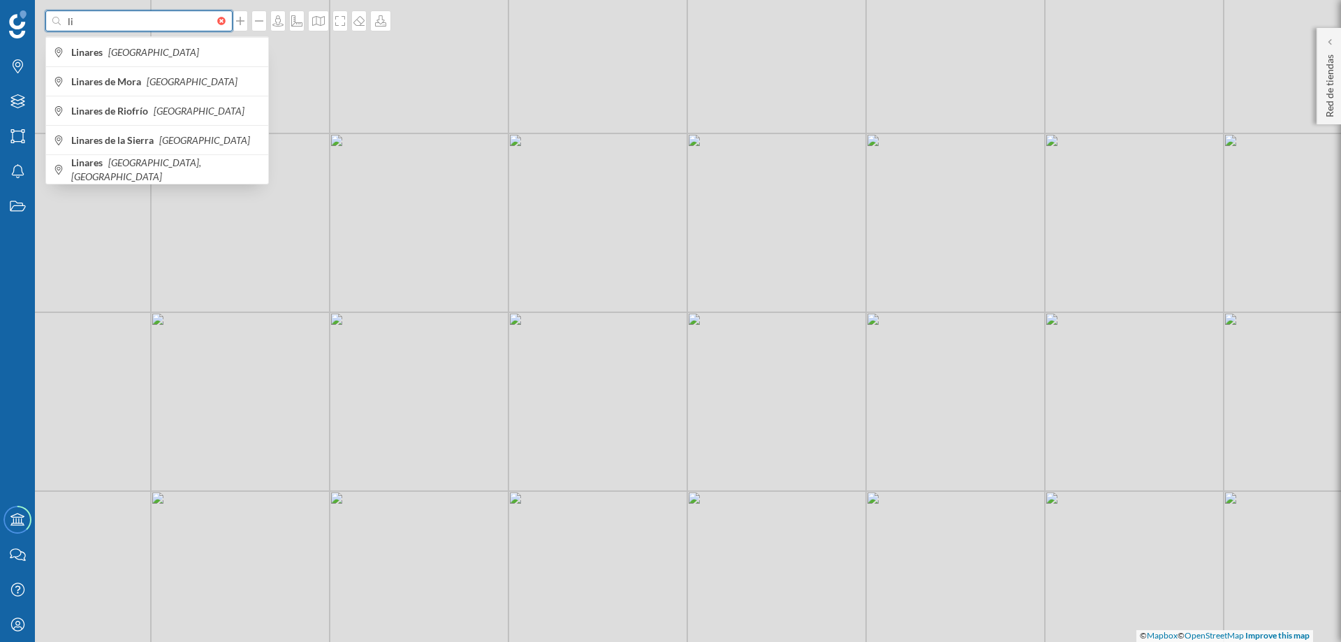
type input "l"
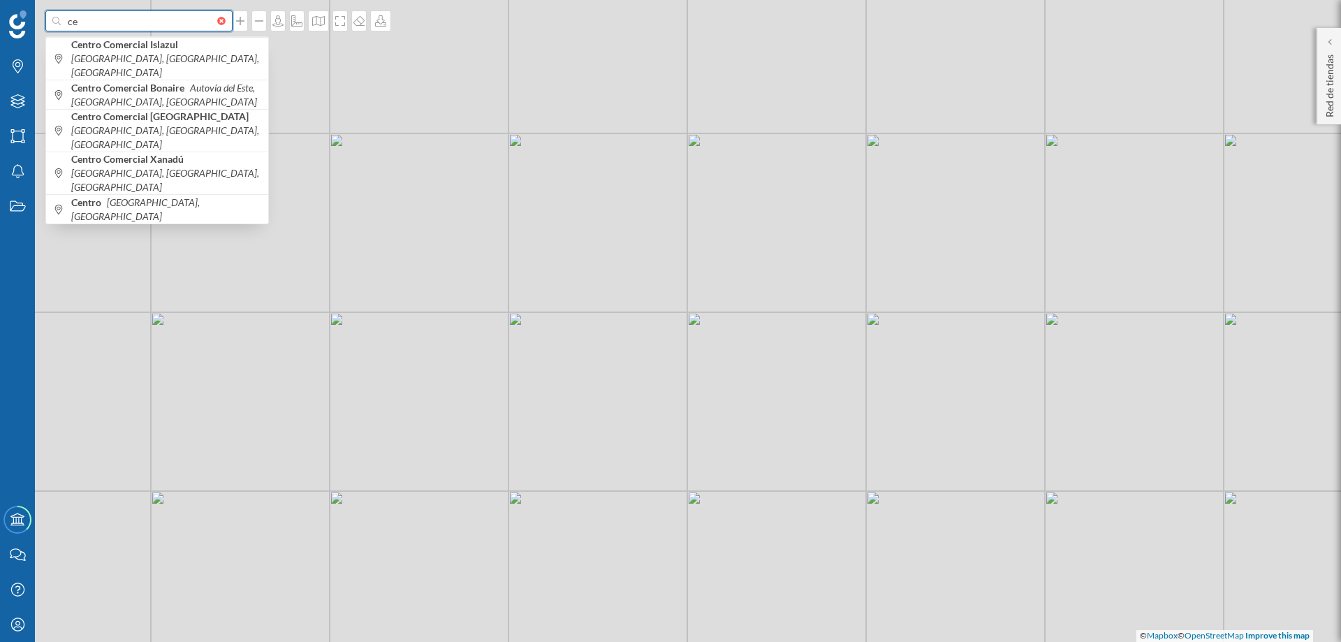
type input "c"
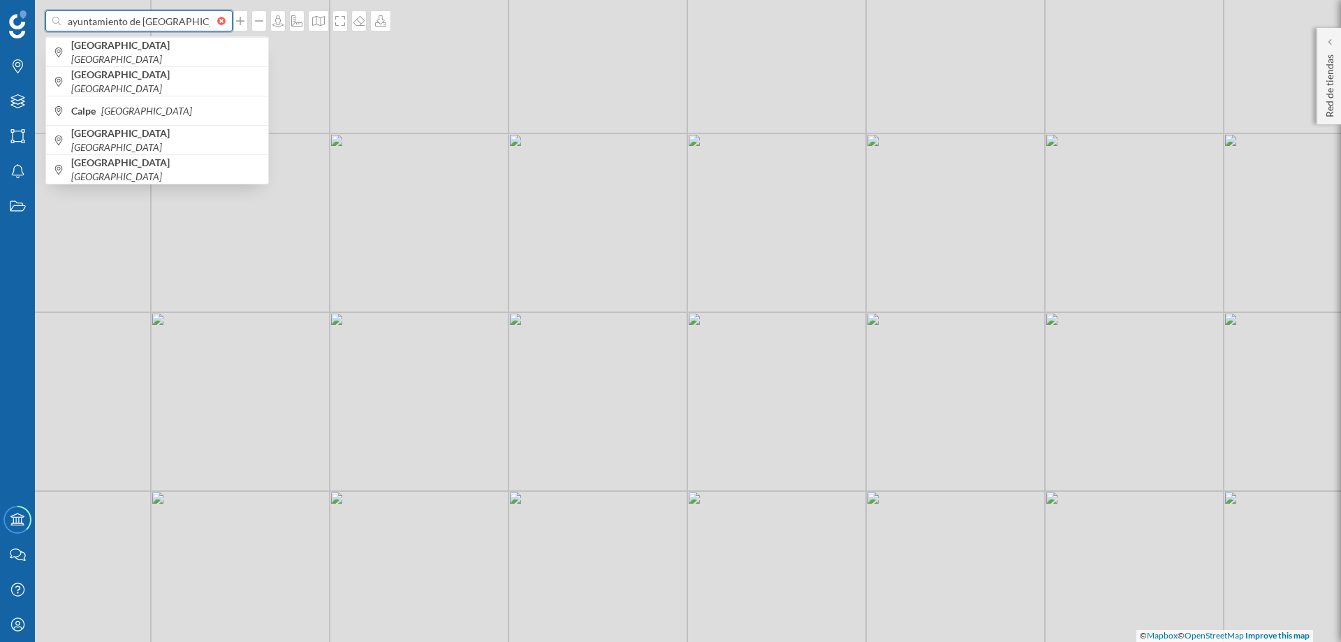
type input "ayuntamiento de [GEOGRAPHIC_DATA]"
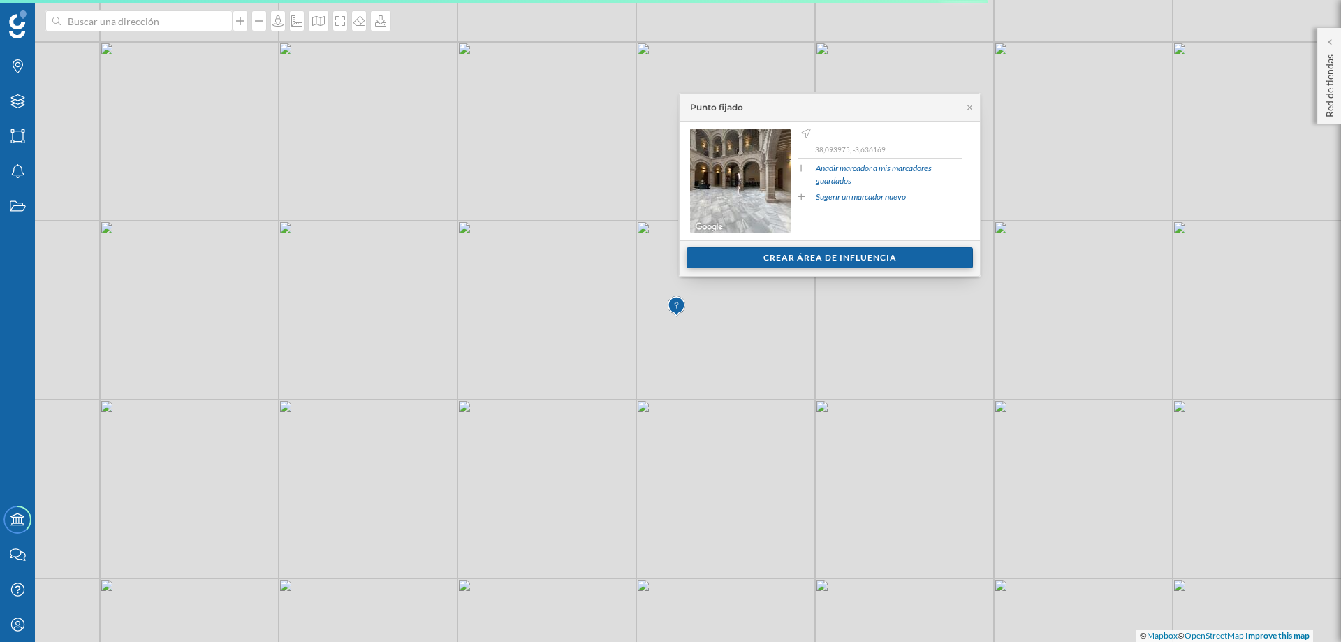
click at [776, 257] on div "Crear área de influencia" at bounding box center [830, 257] width 286 height 21
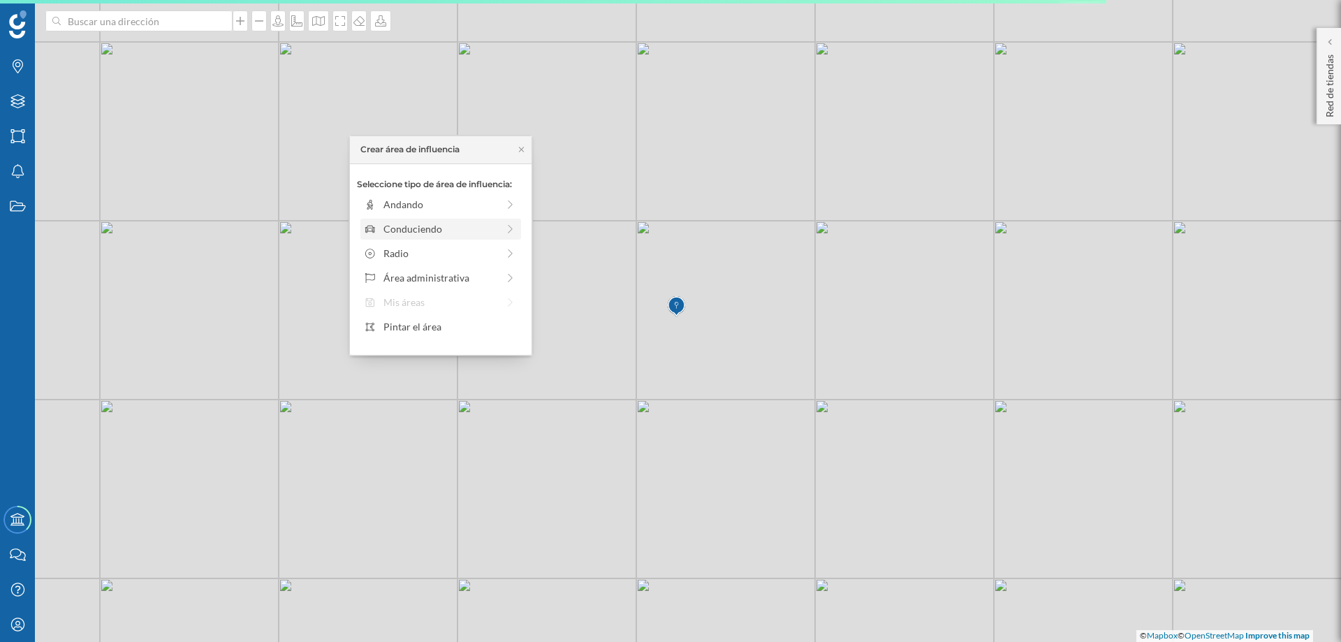
click at [403, 227] on div "Conduciendo" at bounding box center [441, 228] width 114 height 15
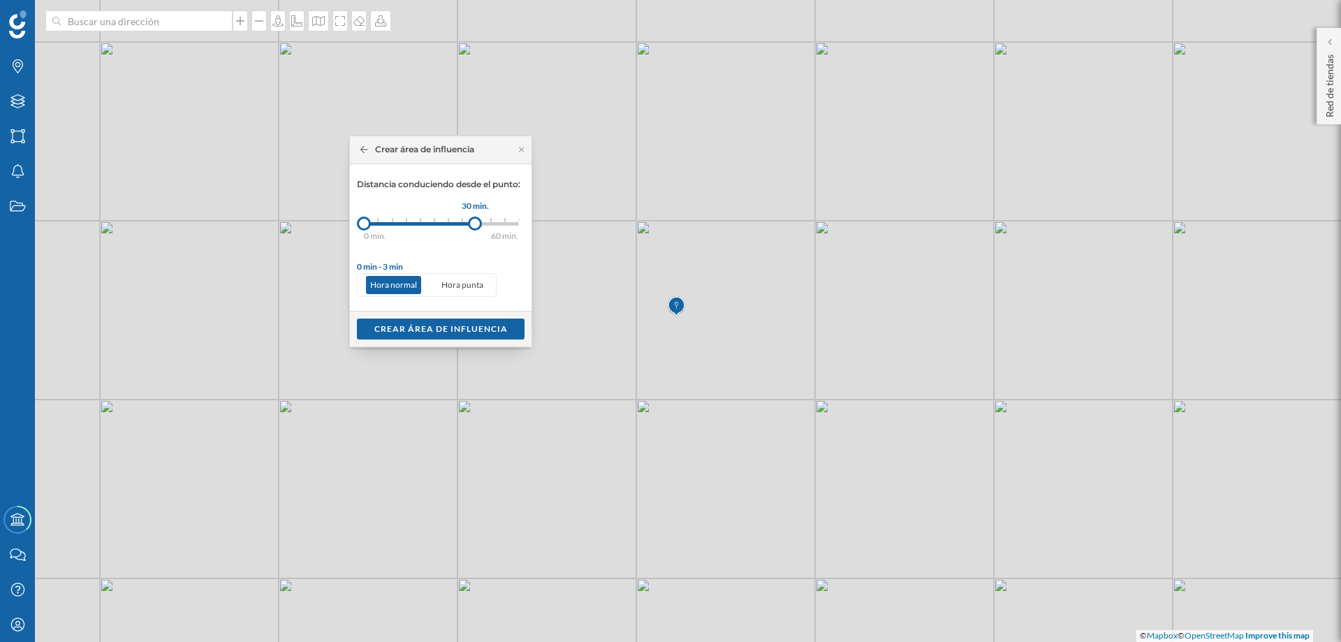
drag, startPoint x: 379, startPoint y: 228, endPoint x: 476, endPoint y: 224, distance: 97.2
click at [476, 224] on div at bounding box center [475, 224] width 14 height 14
click at [454, 326] on div "Crear área de influencia" at bounding box center [441, 328] width 168 height 21
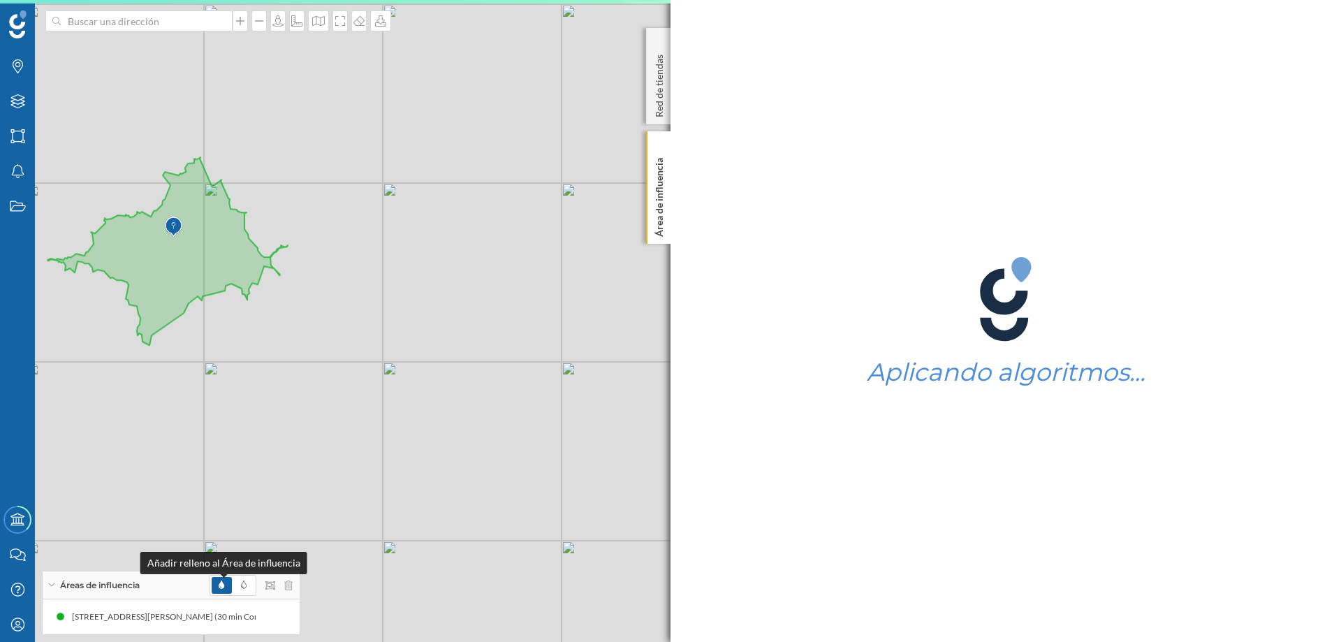
click at [224, 583] on icon at bounding box center [222, 585] width 6 height 8
click at [249, 581] on span at bounding box center [244, 585] width 20 height 17
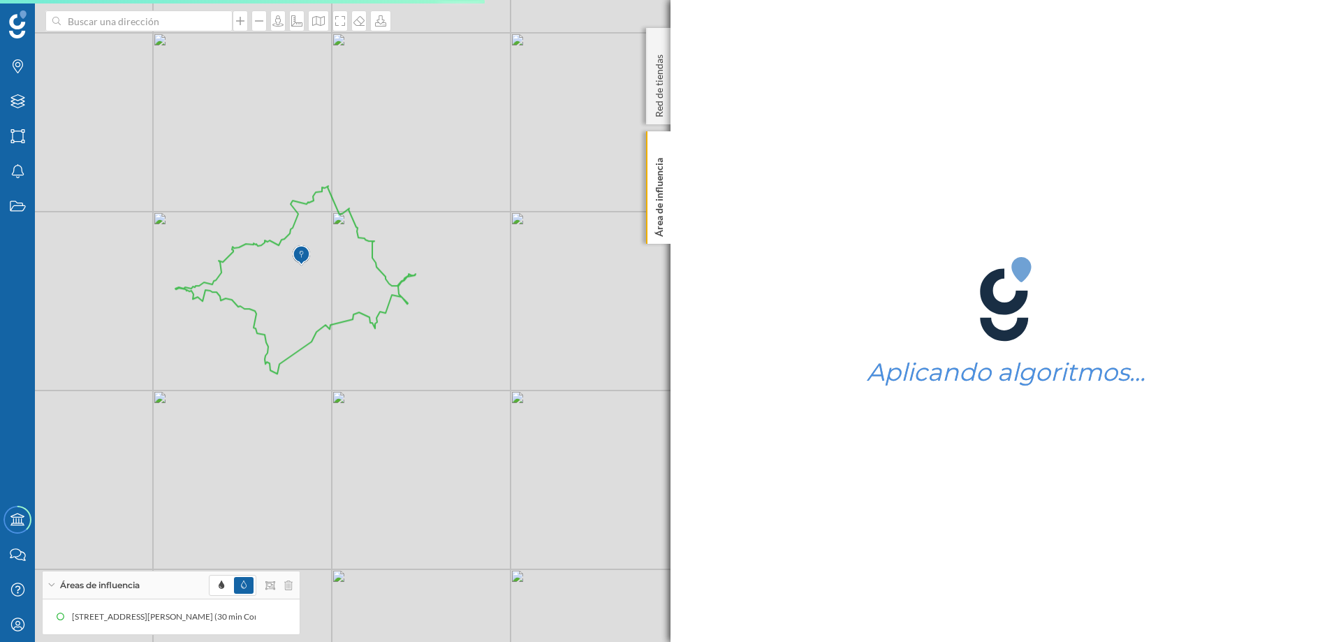
drag, startPoint x: 257, startPoint y: 417, endPoint x: 447, endPoint y: 458, distance: 194.4
click at [447, 458] on div "© Mapbox © OpenStreetMap Improve this map" at bounding box center [670, 321] width 1341 height 642
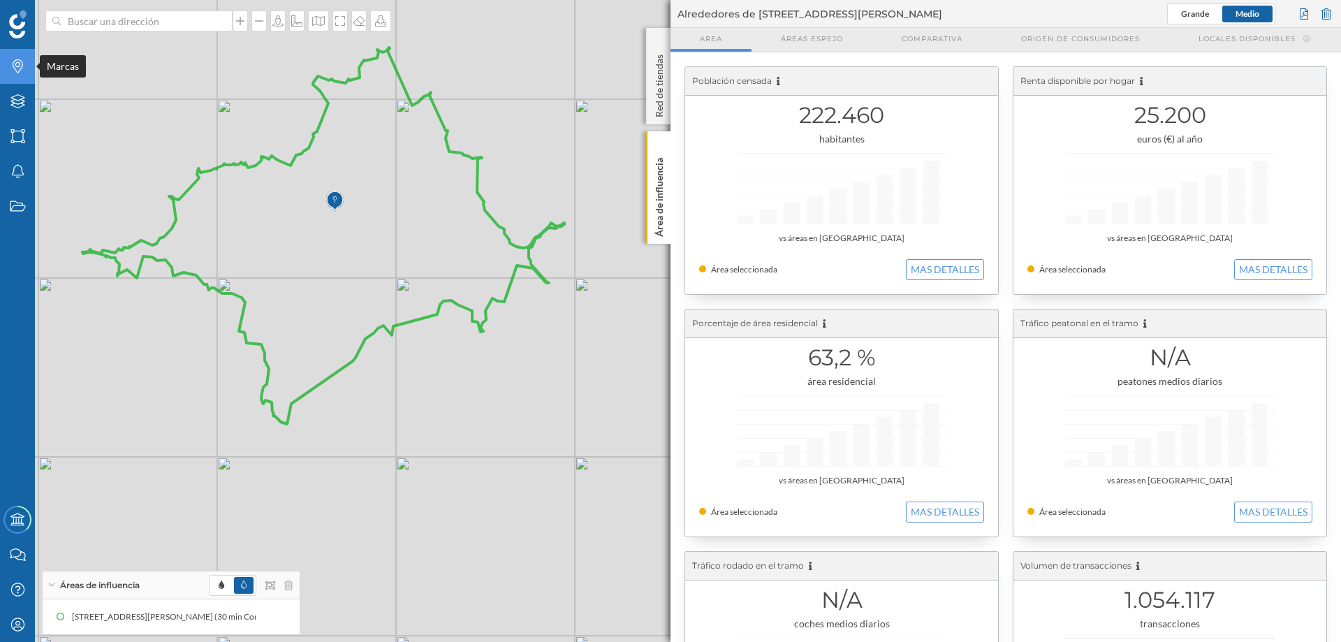
click at [15, 64] on icon "Marcas" at bounding box center [17, 66] width 17 height 14
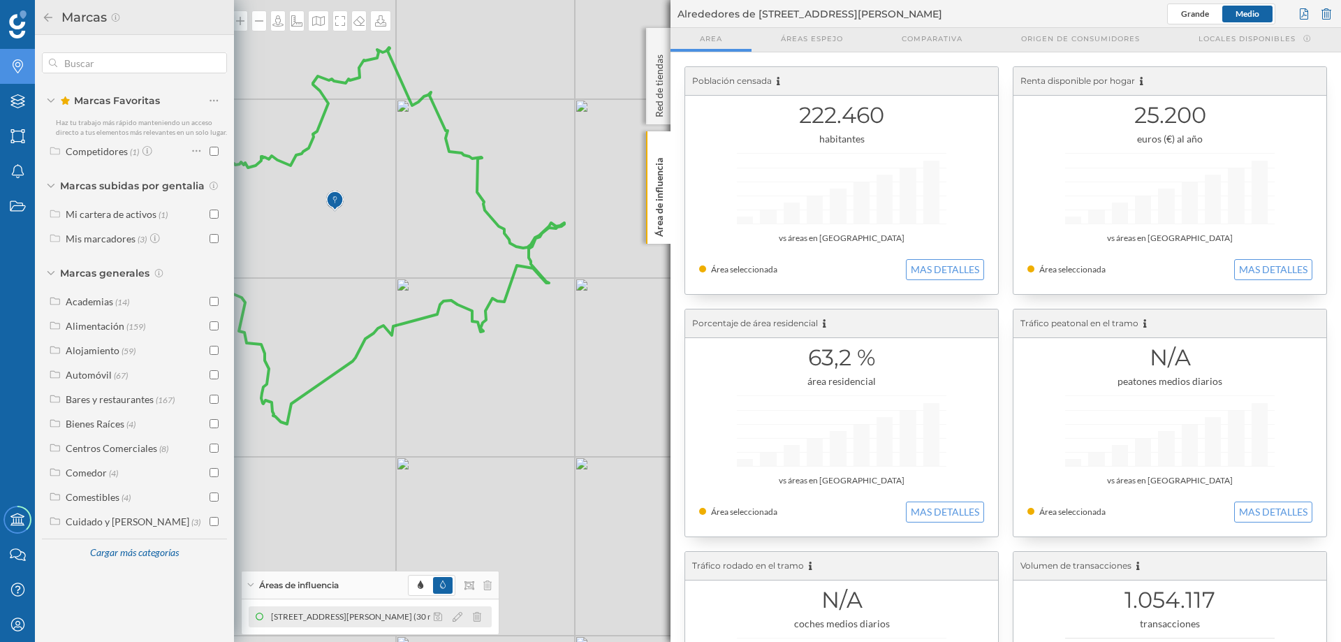
click at [387, 618] on div "[STREET_ADDRESS][PERSON_NAME] (30 min Conduciendo)" at bounding box center [377, 617] width 232 height 14
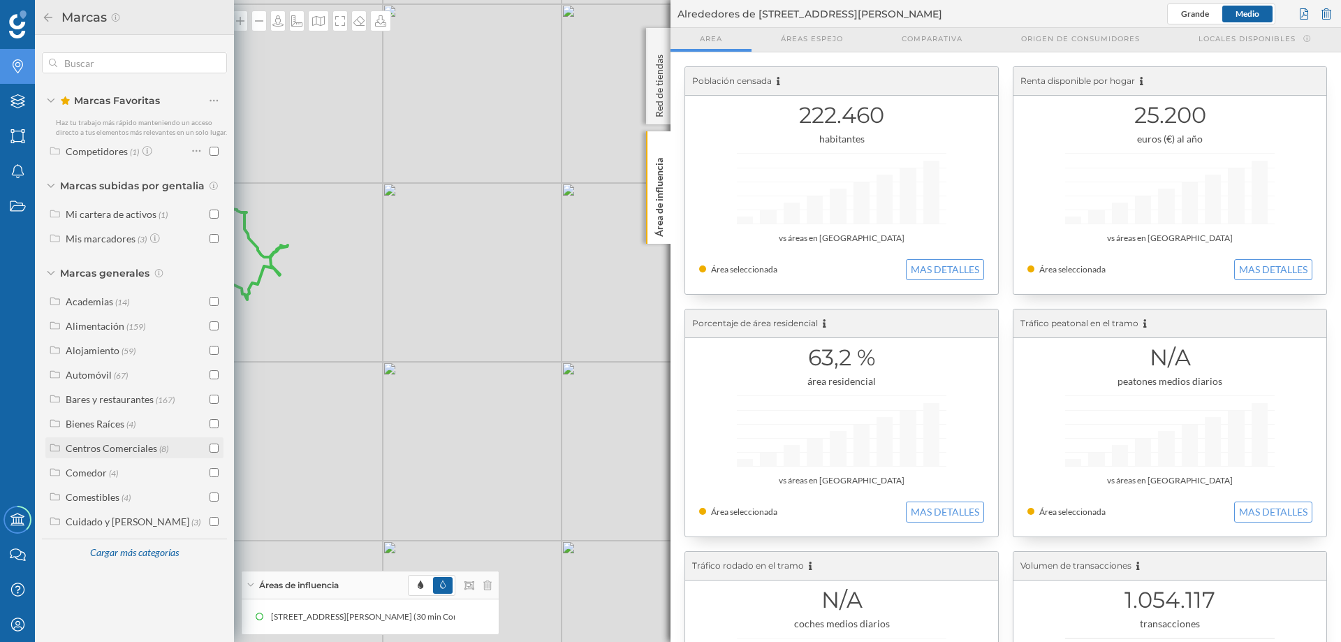
click at [216, 444] on input "checkbox" at bounding box center [214, 448] width 9 height 9
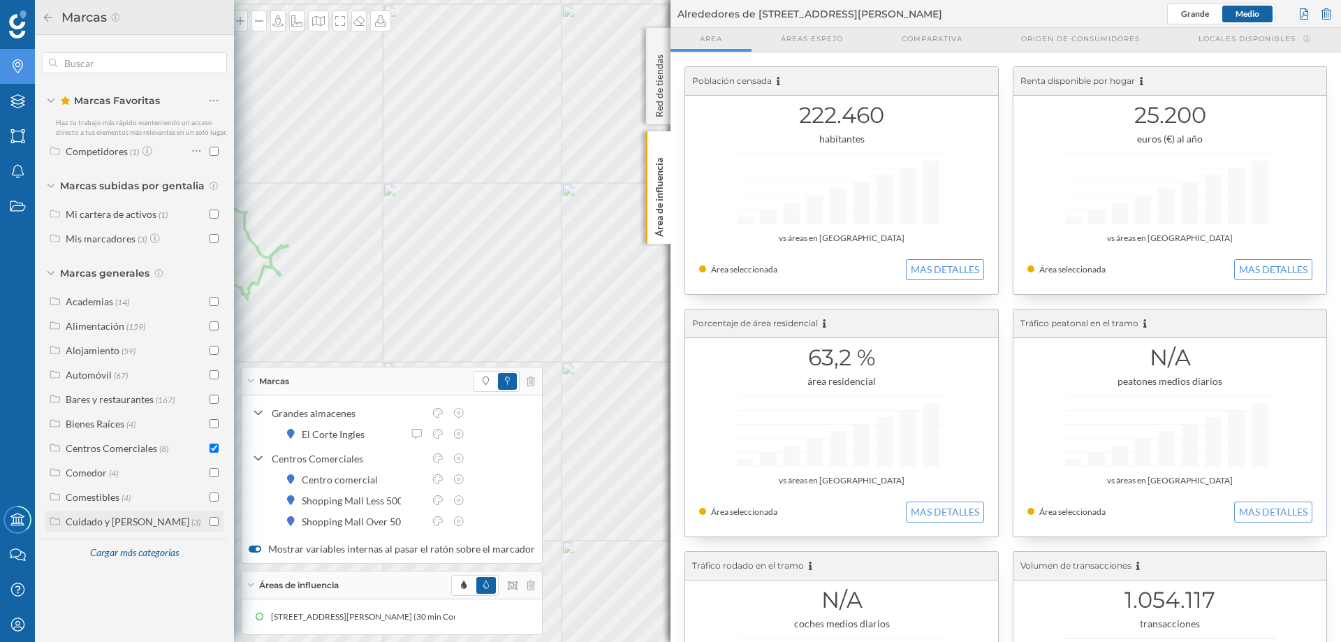
click at [212, 520] on input "checkbox" at bounding box center [214, 521] width 9 height 9
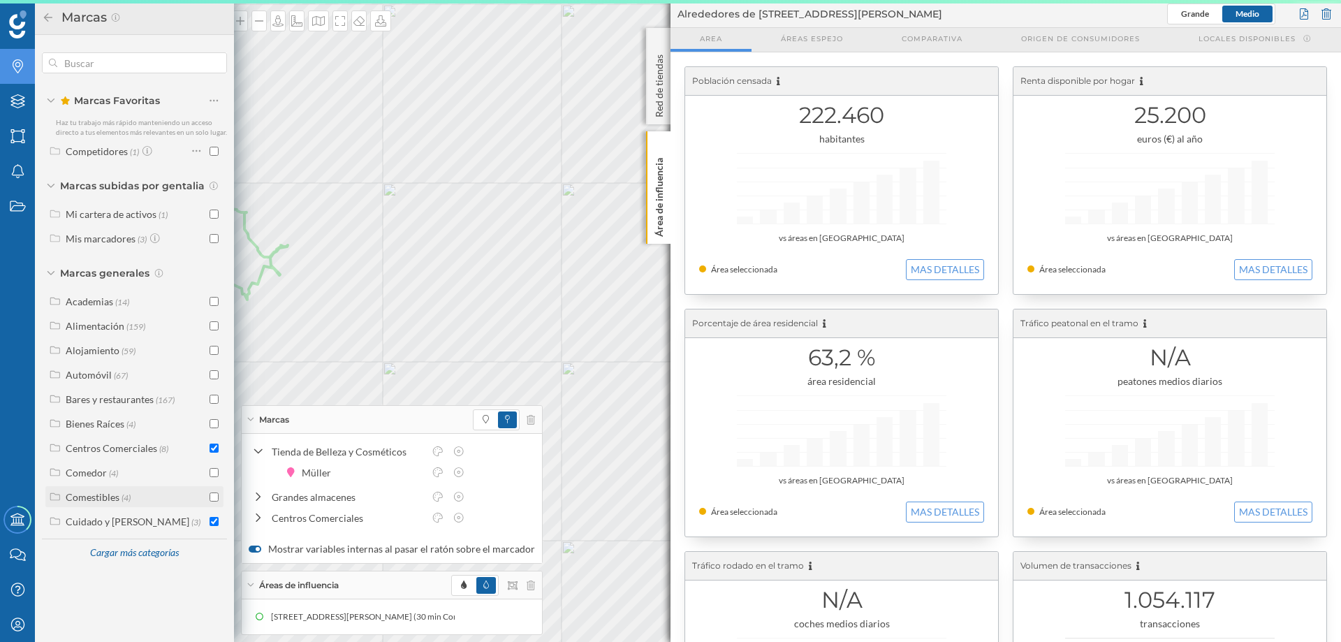
click at [214, 502] on div at bounding box center [214, 497] width 9 height 15
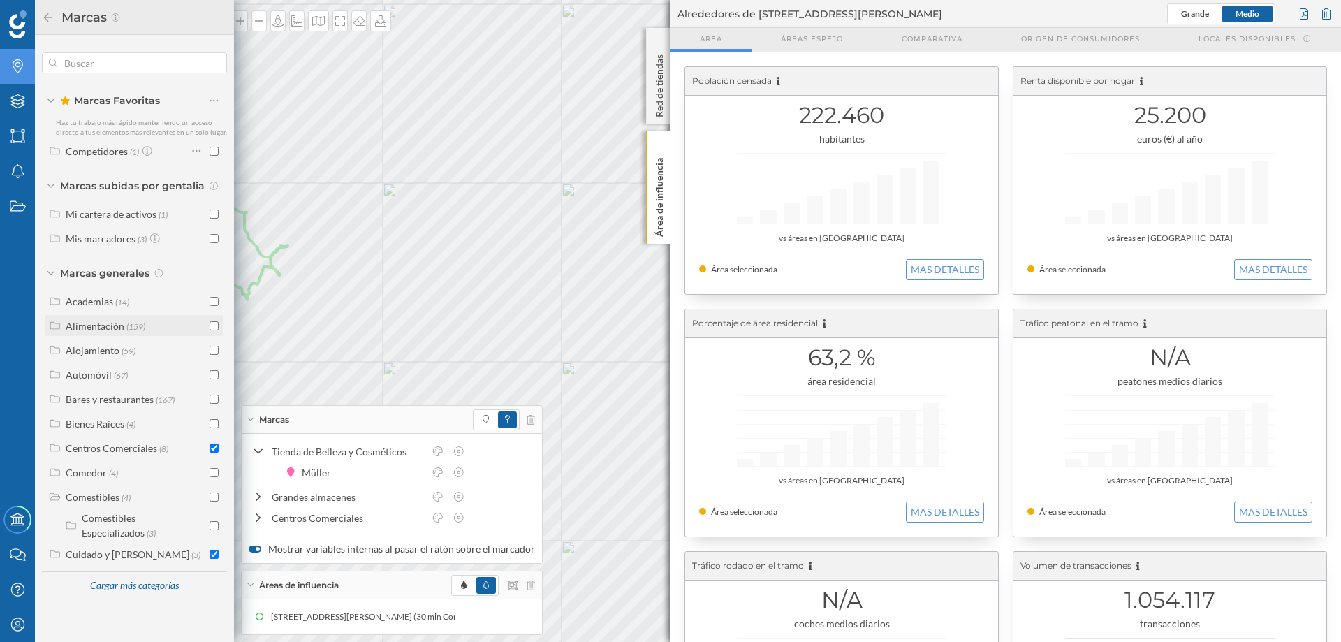
click at [214, 325] on input "checkbox" at bounding box center [214, 325] width 9 height 9
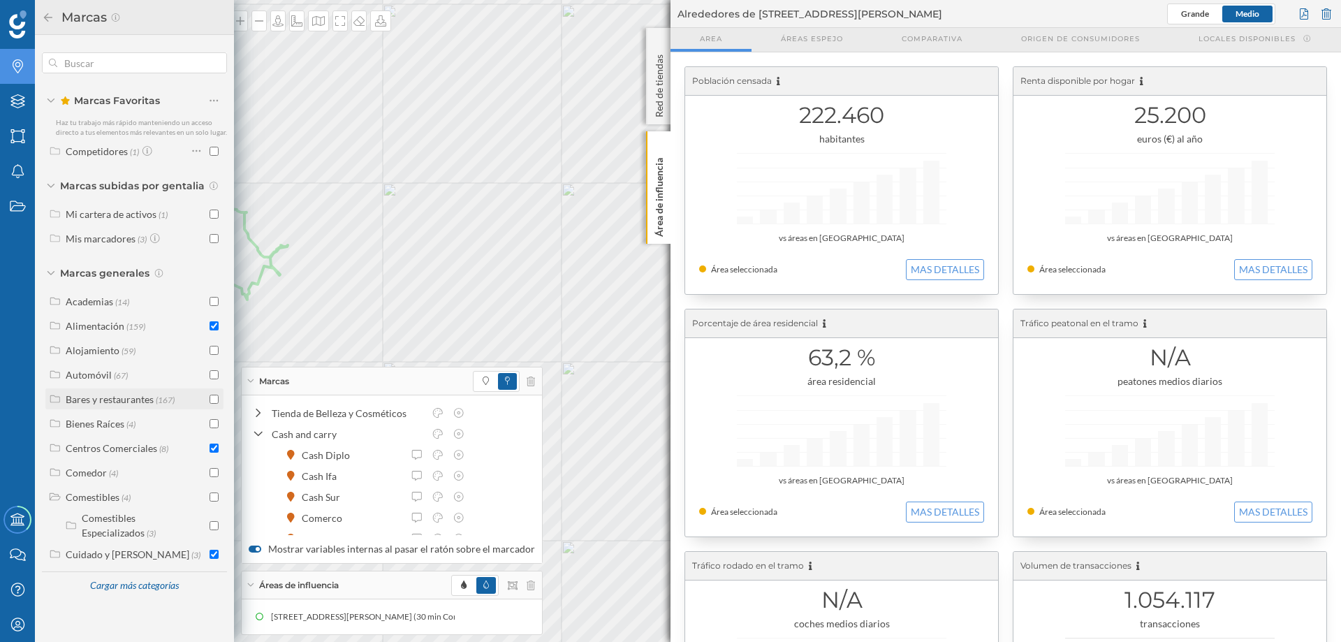
click at [215, 396] on input "checkbox" at bounding box center [214, 399] width 9 height 9
click at [214, 399] on input "checkbox" at bounding box center [214, 399] width 9 height 9
click at [401, 512] on div "Cargar más categorías" at bounding box center [392, 514] width 106 height 21
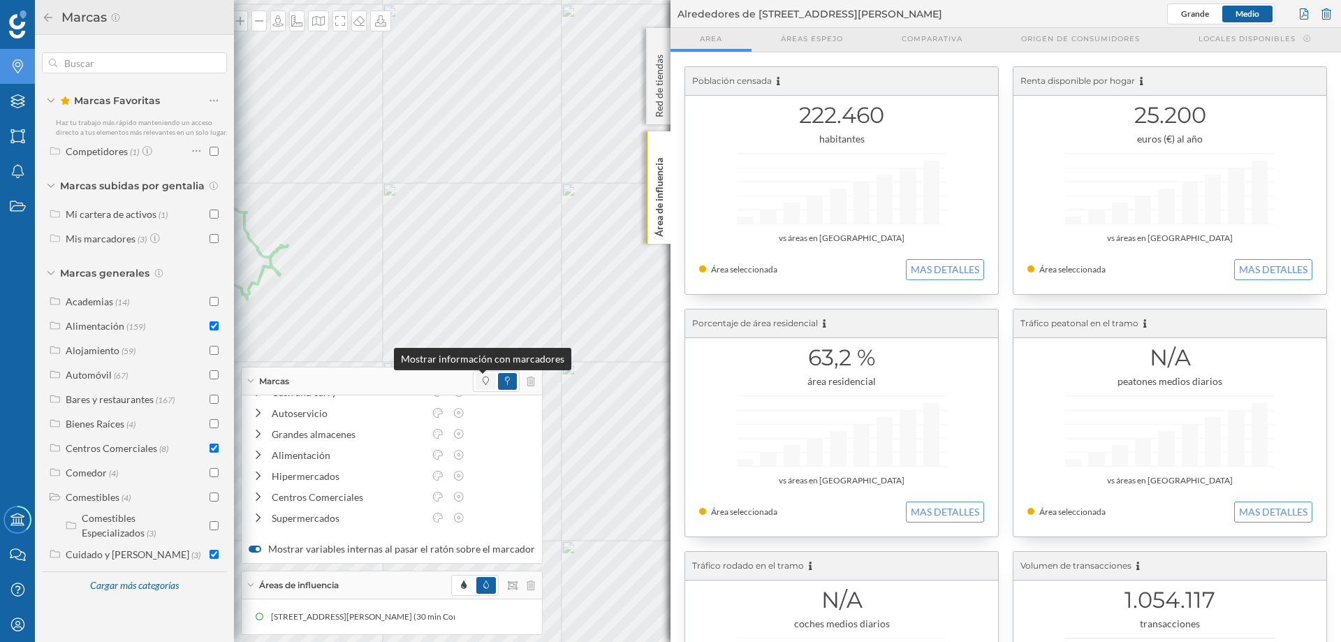
click at [483, 377] on icon at bounding box center [486, 381] width 6 height 8
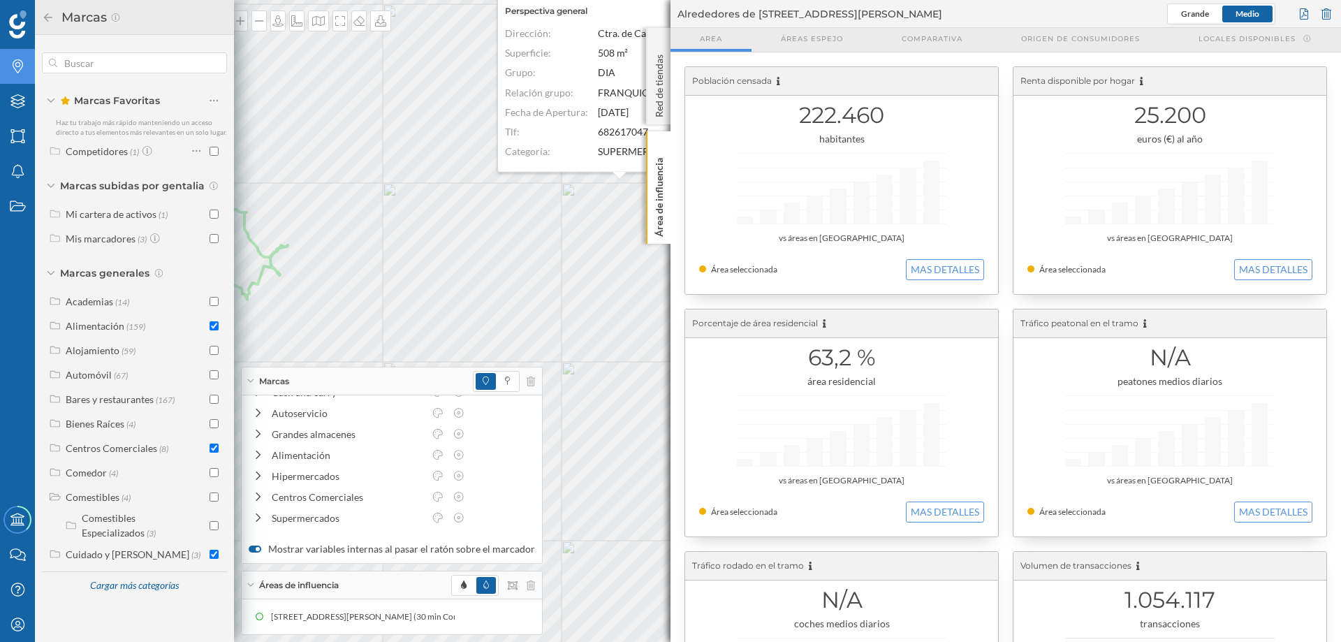
click at [254, 548] on div at bounding box center [255, 549] width 13 height 7
click at [0, 0] on input "Mostrar variables internas al pasar el ratón sobre el marcador" at bounding box center [0, 0] width 0 height 0
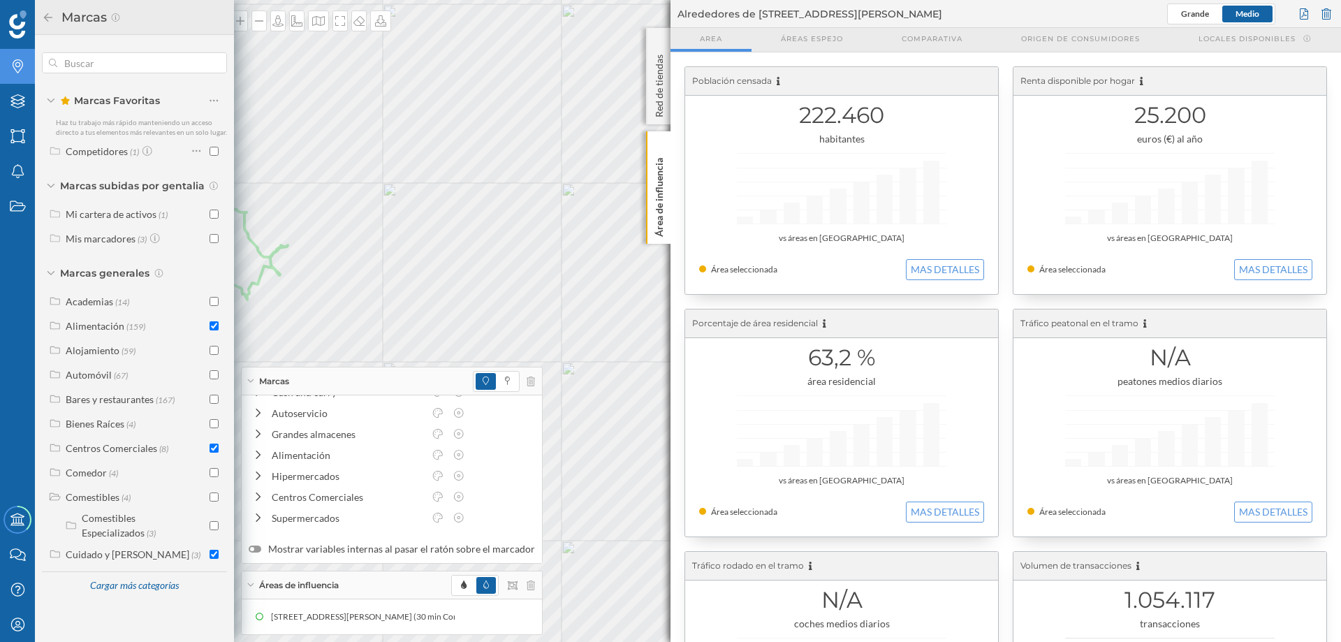
click at [256, 551] on div at bounding box center [255, 549] width 13 height 7
click at [0, 0] on input "Mostrar variables internas al pasar el ratón sobre el marcador" at bounding box center [0, 0] width 0 height 0
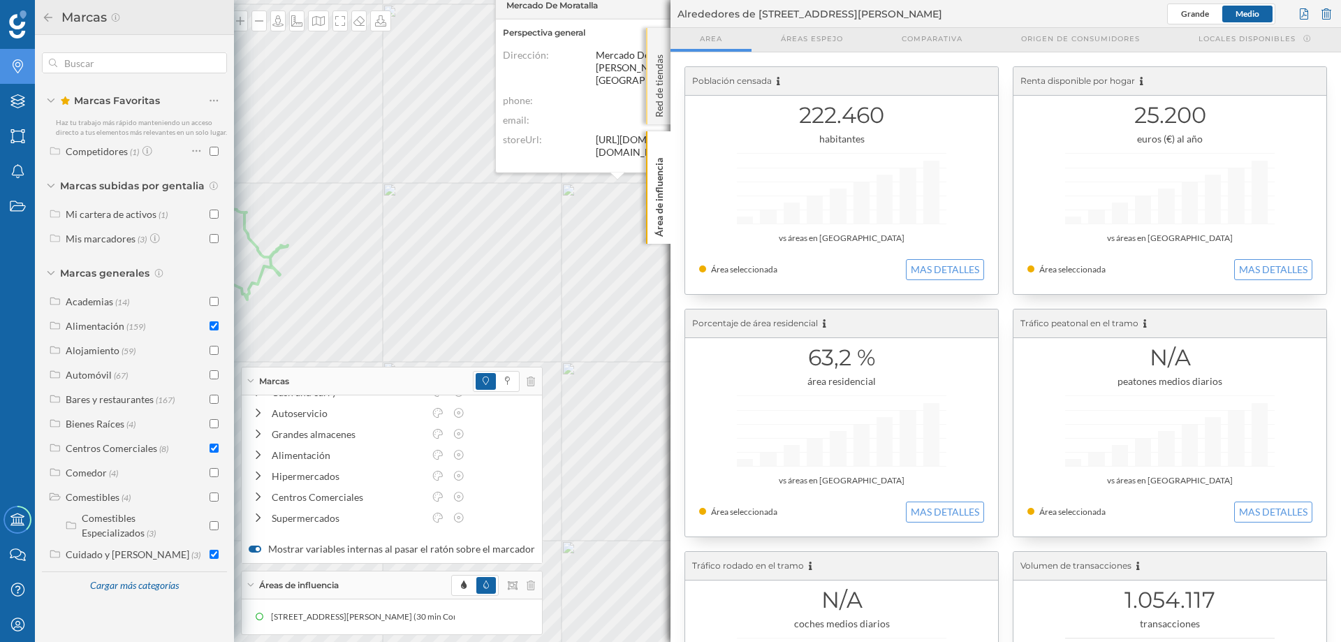
click at [664, 43] on div "Red de tiendas" at bounding box center [658, 76] width 24 height 96
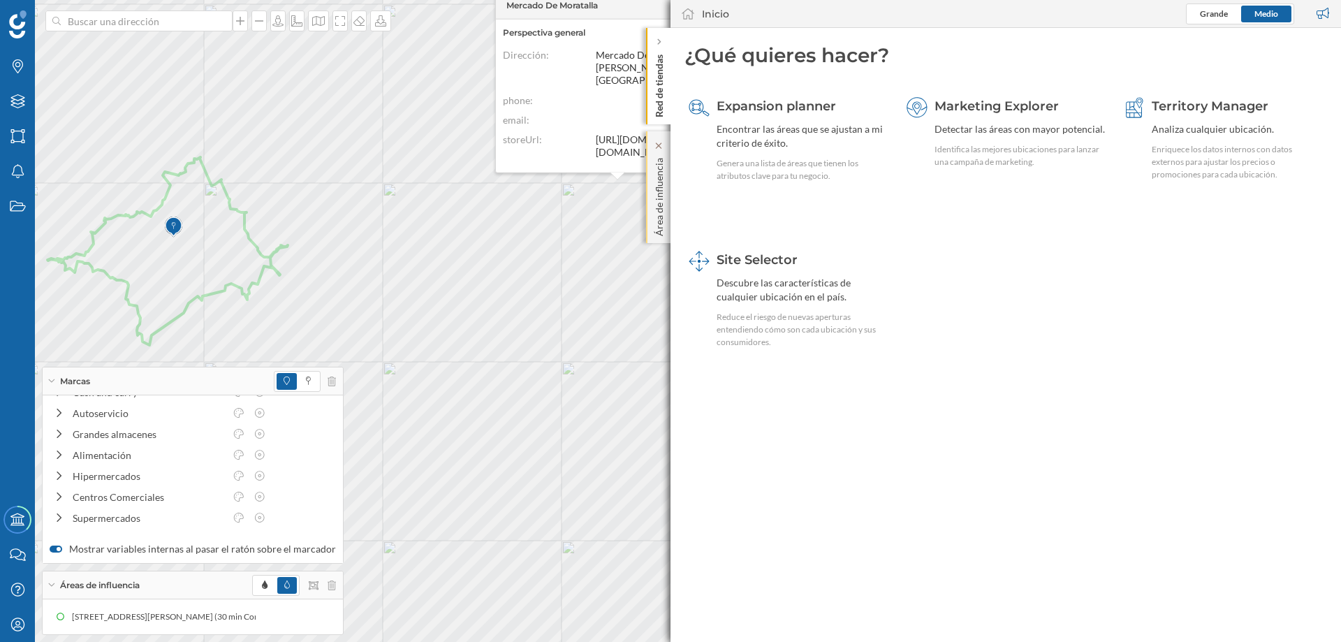
click at [657, 138] on div "Área de influencia" at bounding box center [658, 187] width 24 height 112
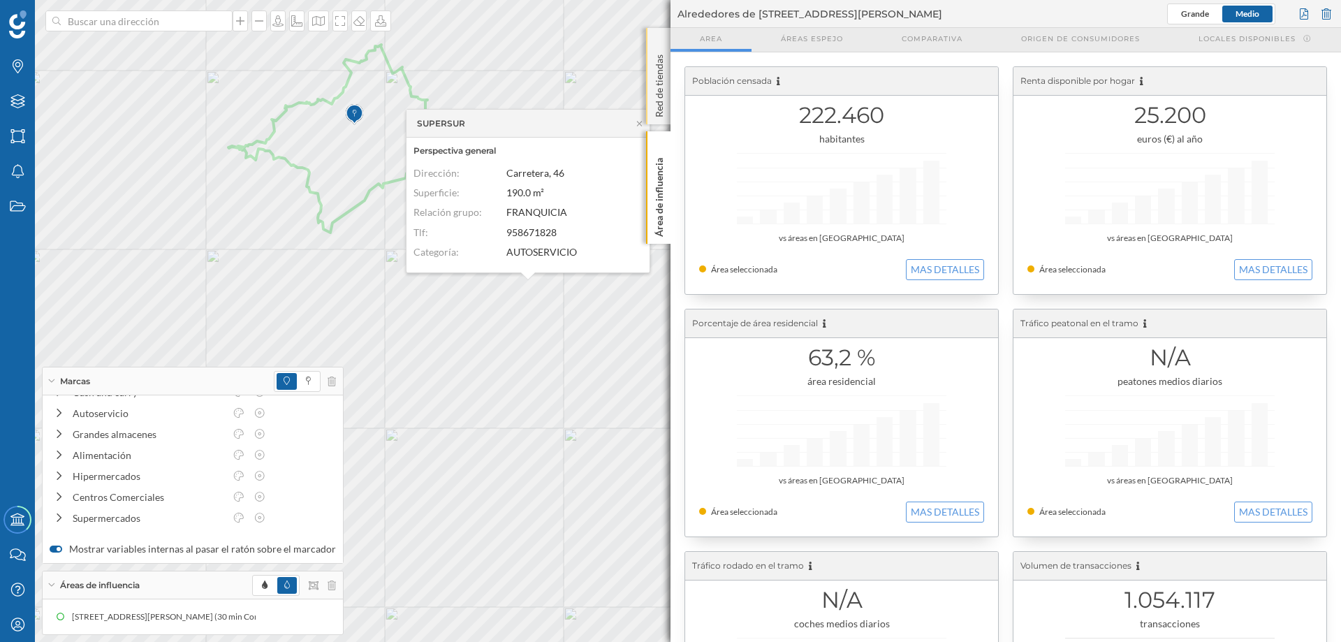
click at [664, 70] on p "Red de tiendas" at bounding box center [660, 83] width 14 height 68
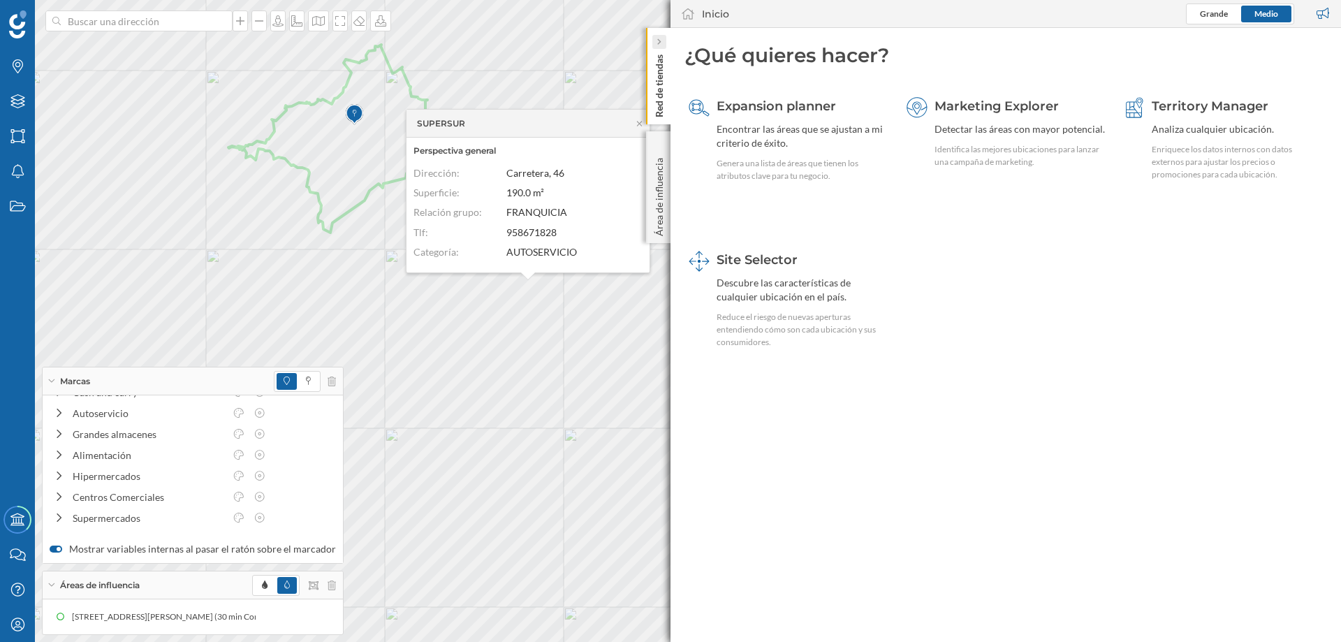
click at [660, 46] on icon at bounding box center [659, 42] width 4 height 8
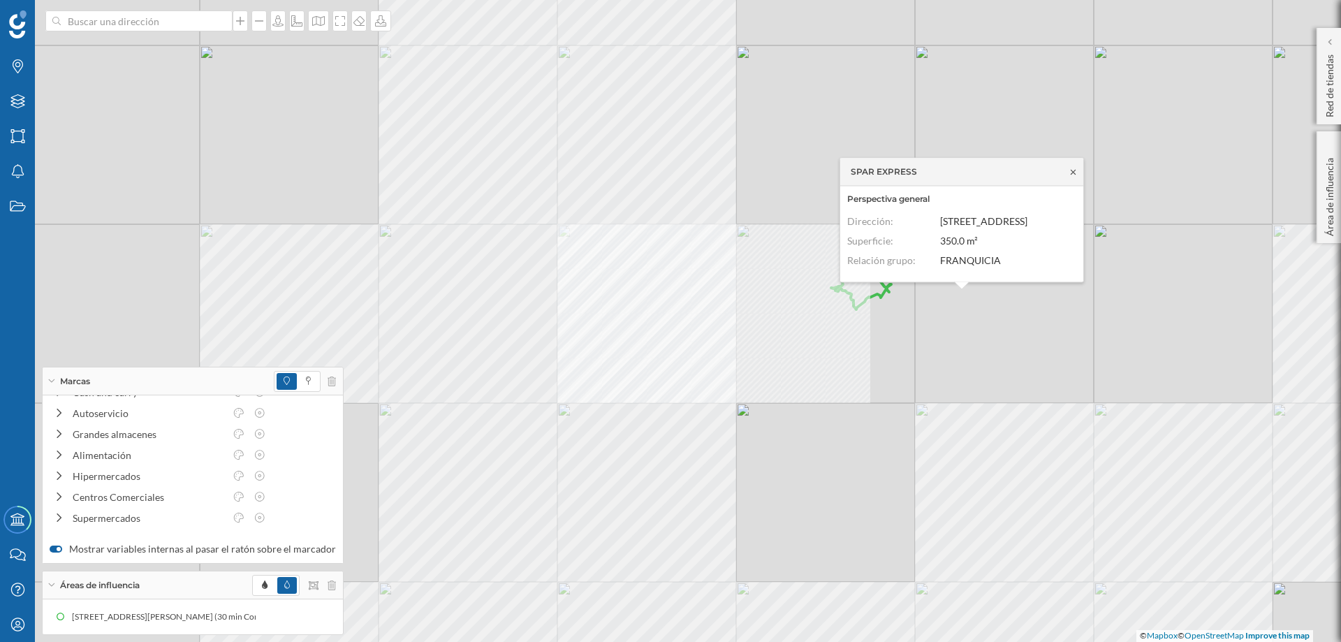
click at [1075, 175] on icon at bounding box center [1073, 172] width 10 height 8
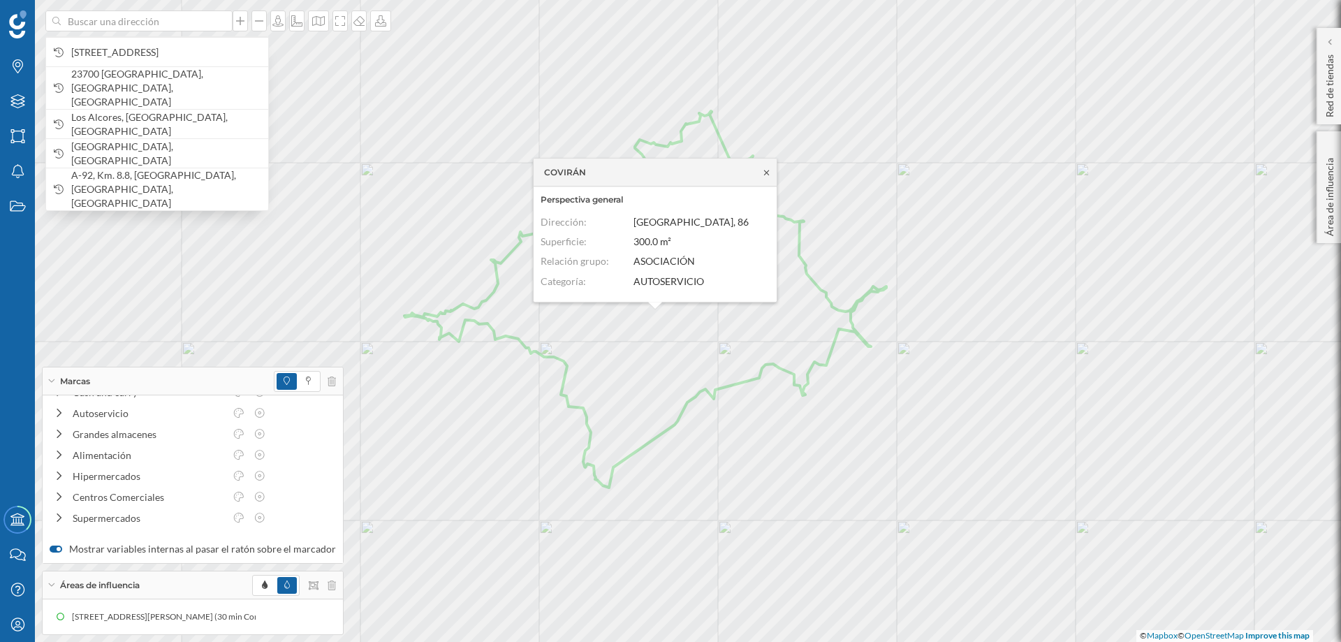
click at [766, 171] on icon at bounding box center [766, 172] width 5 height 5
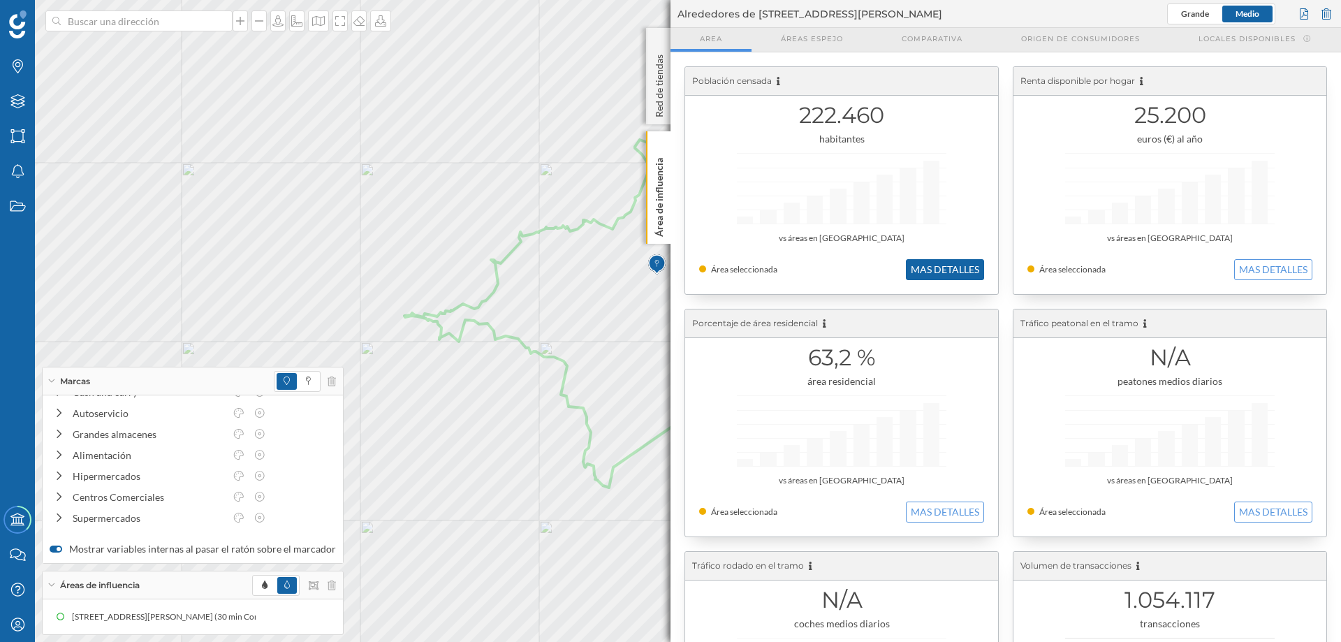
click at [964, 267] on button "MAS DETALLES" at bounding box center [945, 269] width 78 height 21
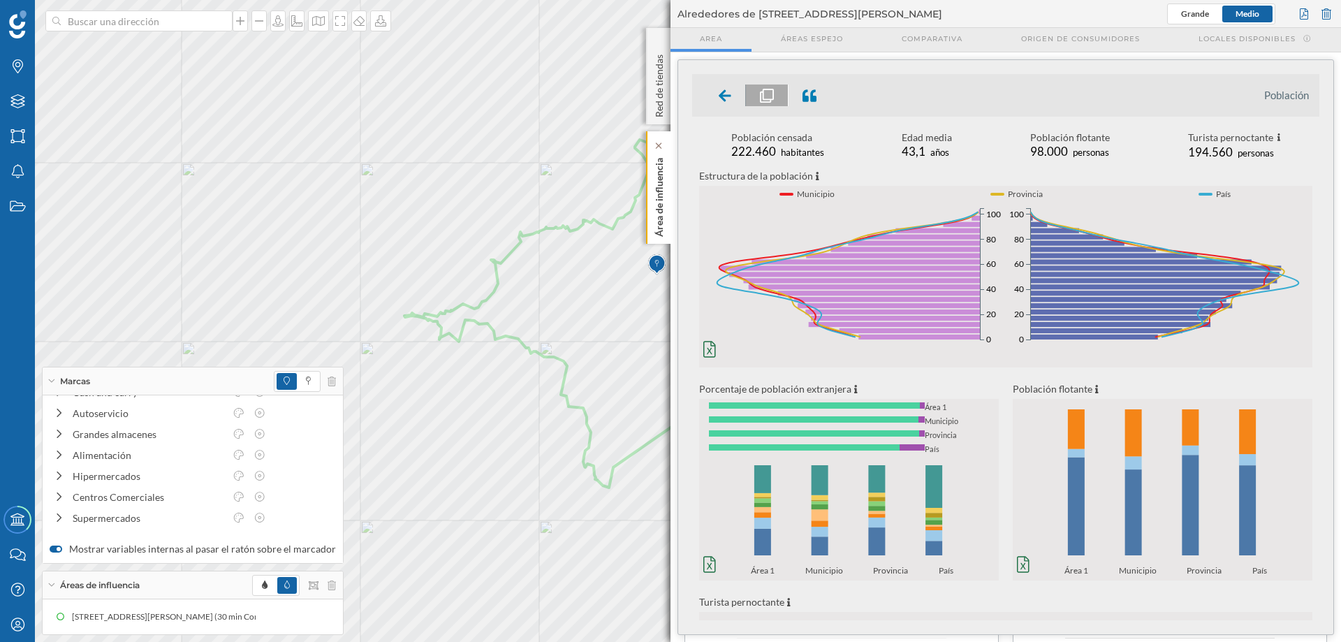
click at [658, 189] on p "Área de influencia" at bounding box center [660, 194] width 14 height 85
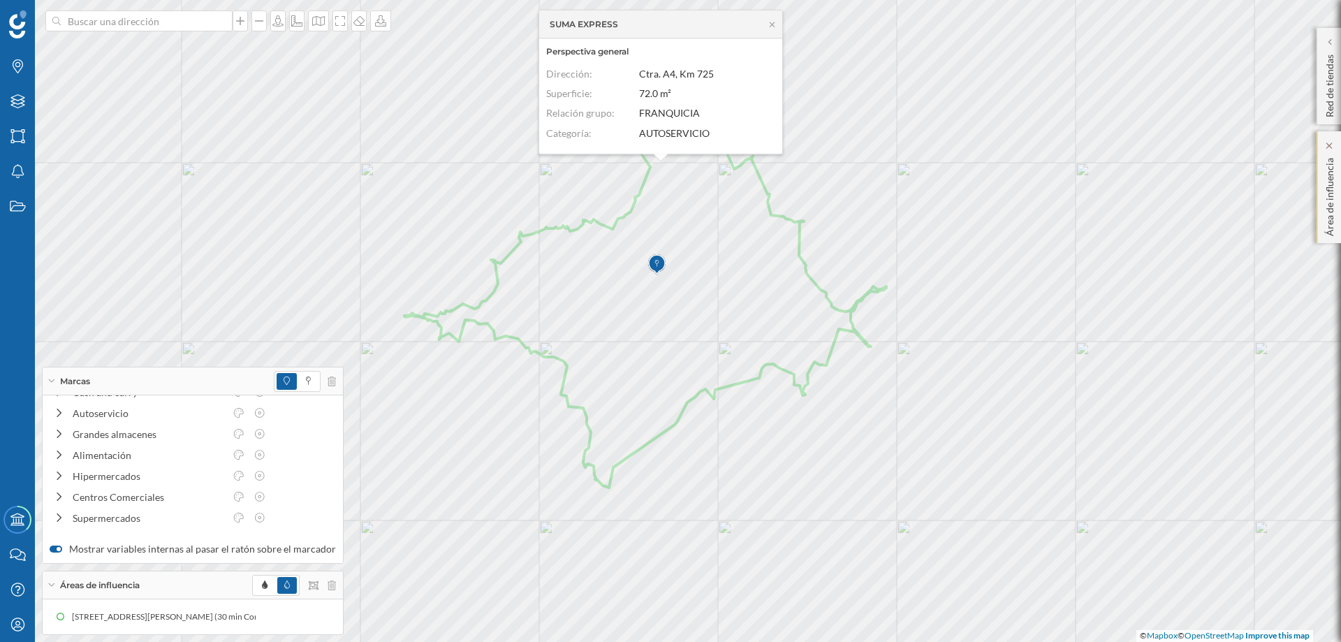
click at [1329, 190] on p "Área de influencia" at bounding box center [1330, 194] width 14 height 84
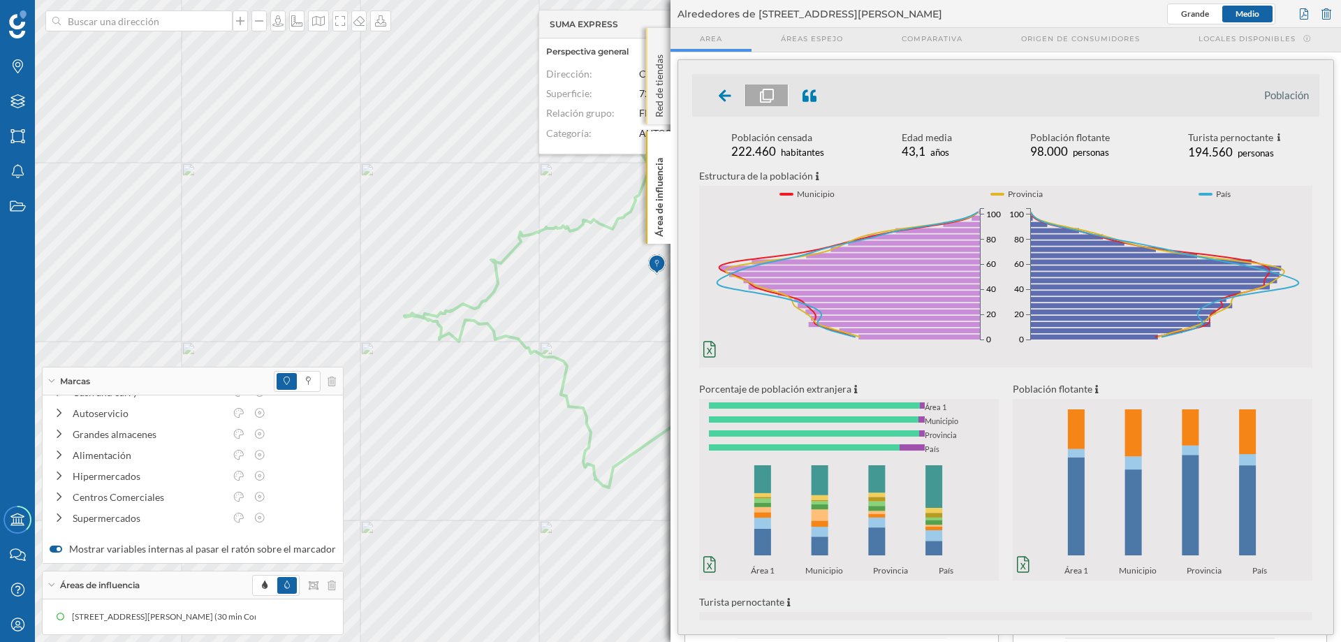
click at [660, 78] on p "Red de tiendas" at bounding box center [660, 83] width 14 height 68
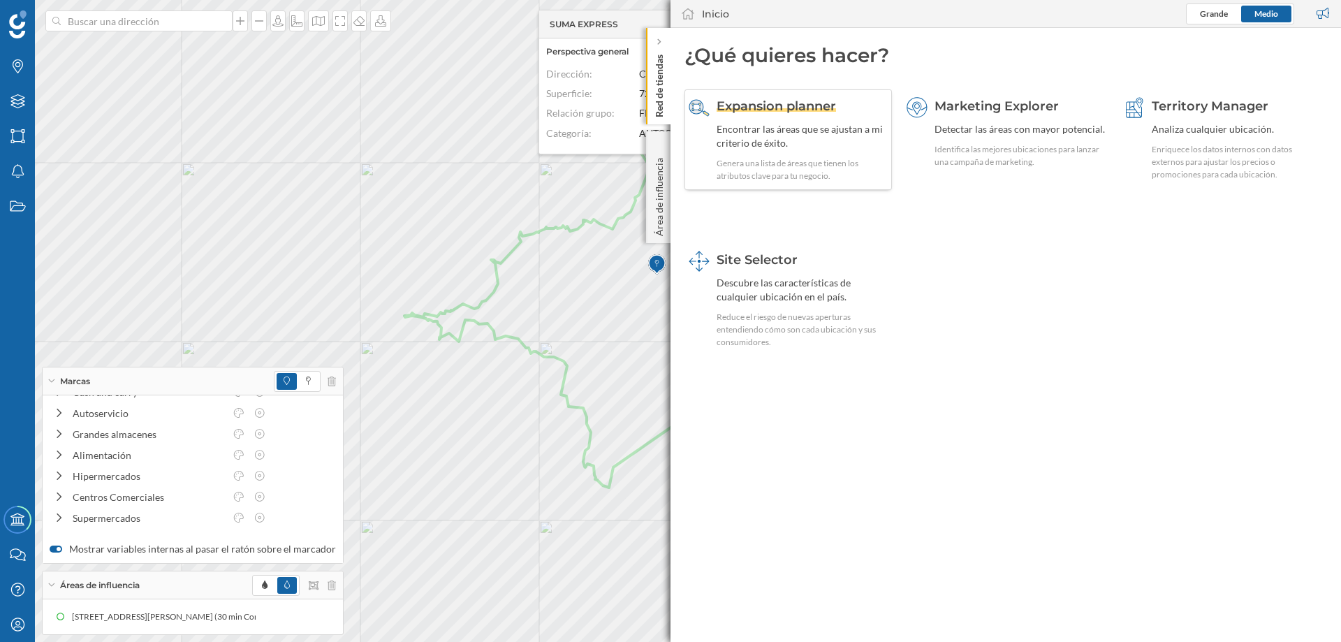
click at [751, 126] on div "Encontrar las áreas que se ajustan a mi criterio de éxito." at bounding box center [802, 136] width 171 height 28
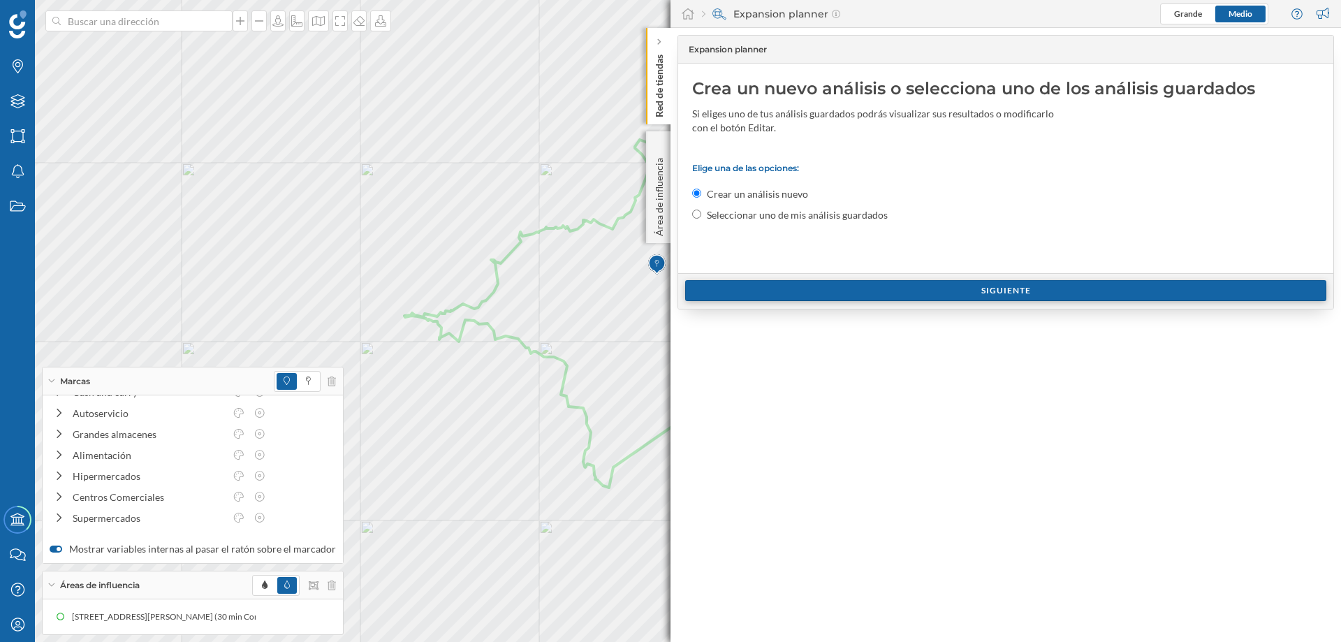
click at [1007, 290] on div "Siguiente" at bounding box center [1005, 290] width 641 height 21
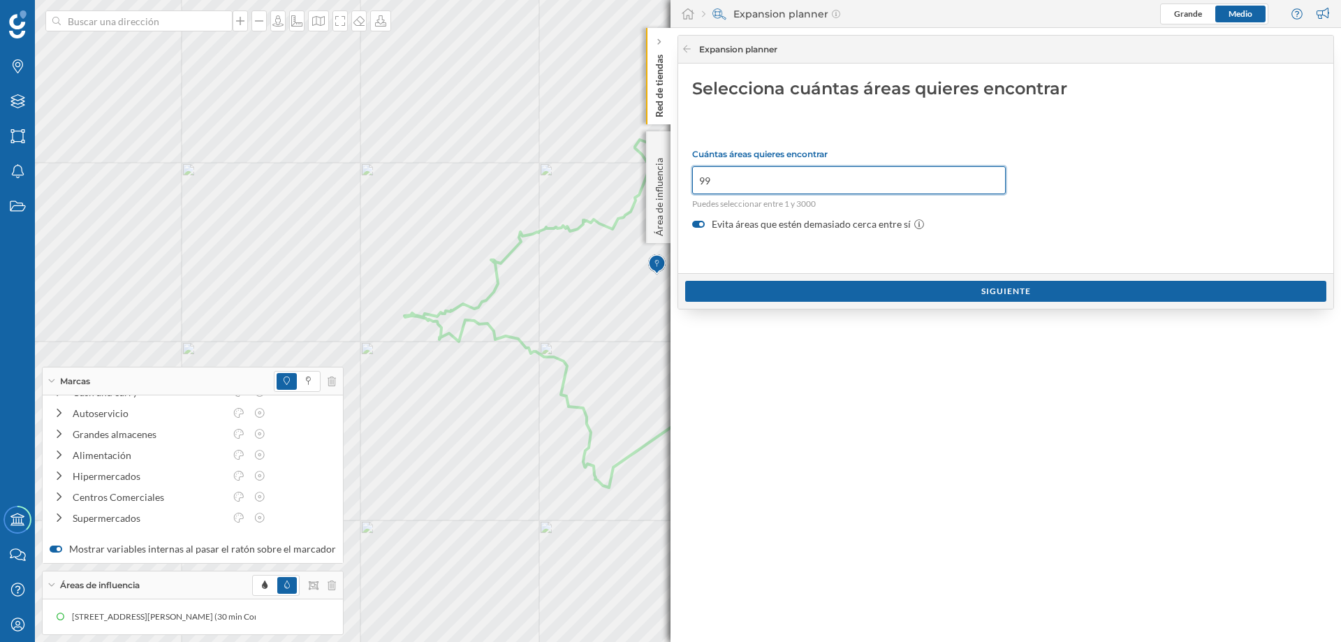
click at [993, 182] on input "99" at bounding box center [849, 180] width 314 height 28
drag, startPoint x: 724, startPoint y: 170, endPoint x: 664, endPoint y: 180, distance: 61.5
click at [664, 180] on div "Marcas Capas Áreas Notificaciones Estados Academy Contacta con nosotros Centro …" at bounding box center [670, 321] width 1341 height 642
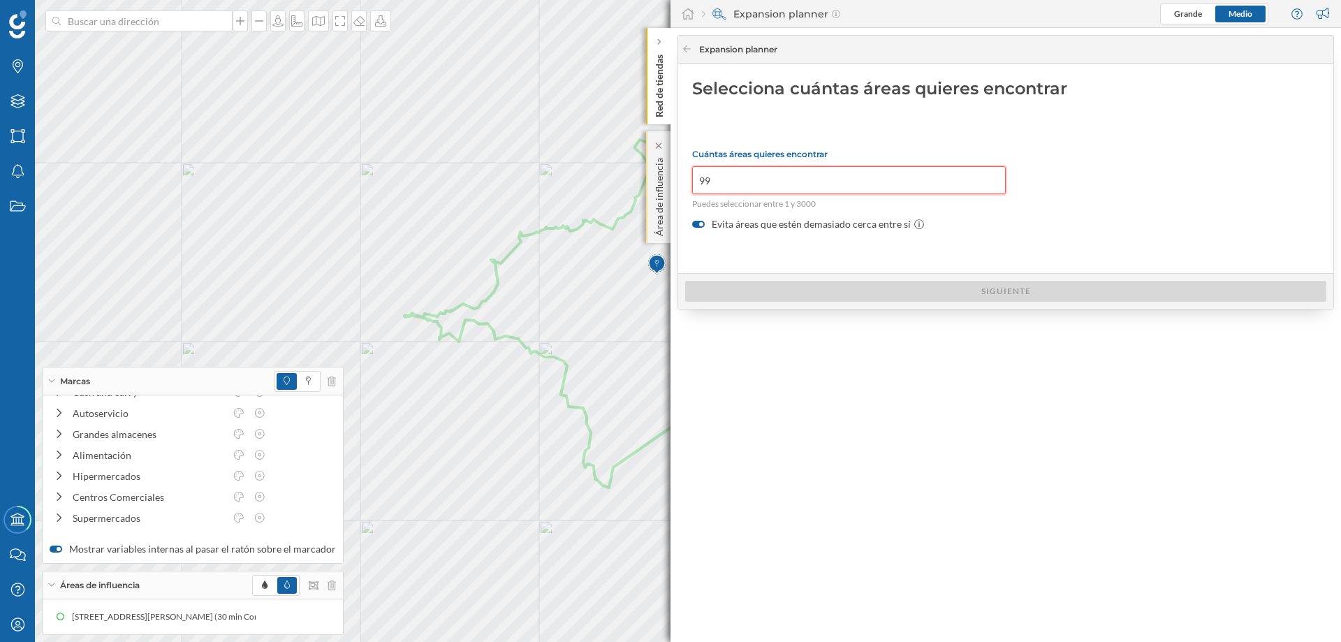
type input "9"
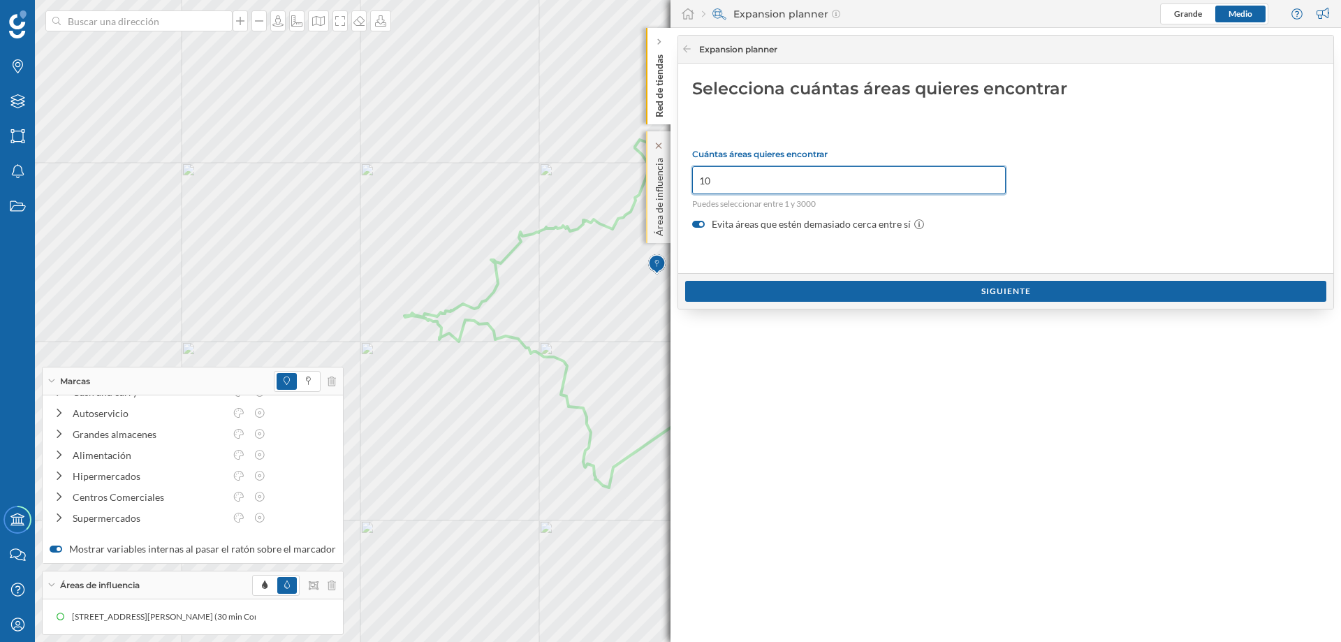
type input "1"
type input "100"
click at [1021, 292] on div "Siguiente" at bounding box center [1005, 290] width 641 height 21
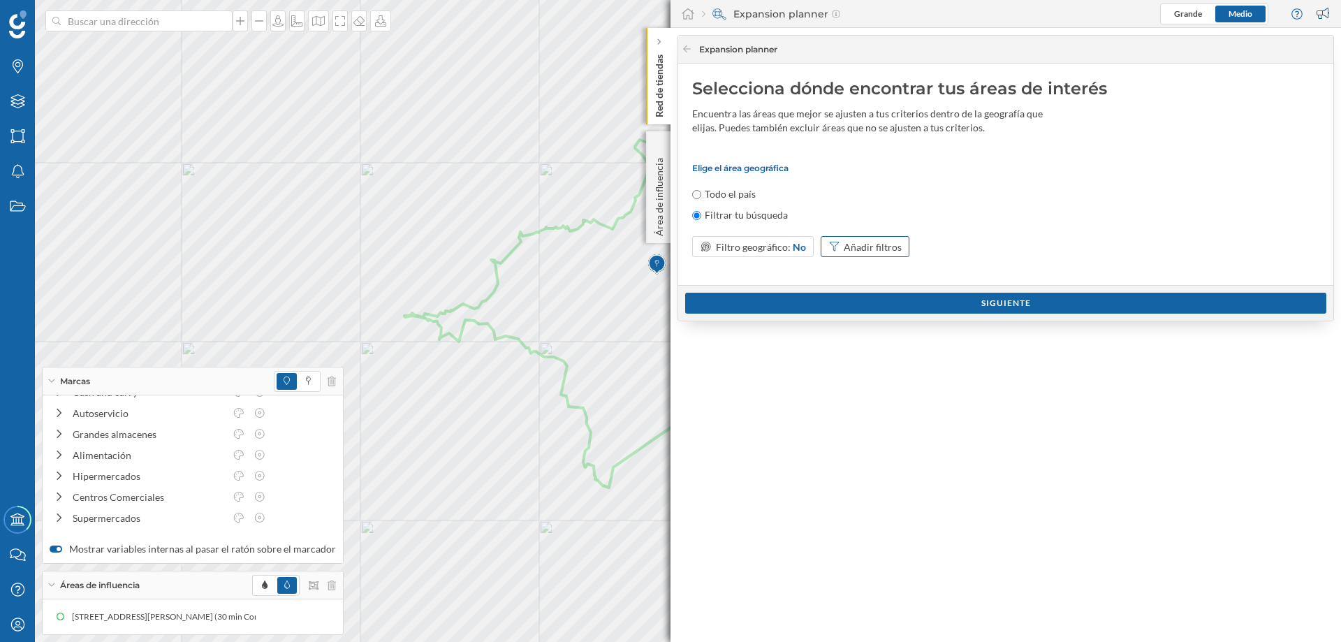
click at [873, 245] on div "Añadir filtros" at bounding box center [873, 247] width 58 height 15
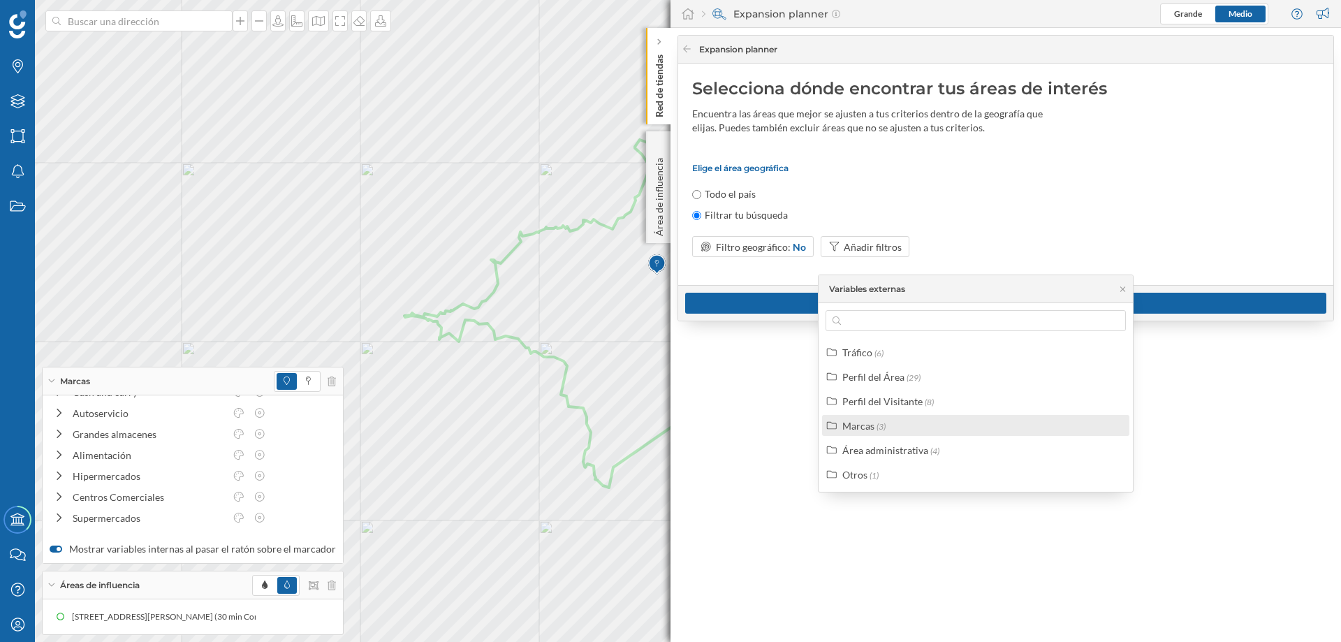
click at [872, 422] on div "Marcas" at bounding box center [859, 426] width 32 height 12
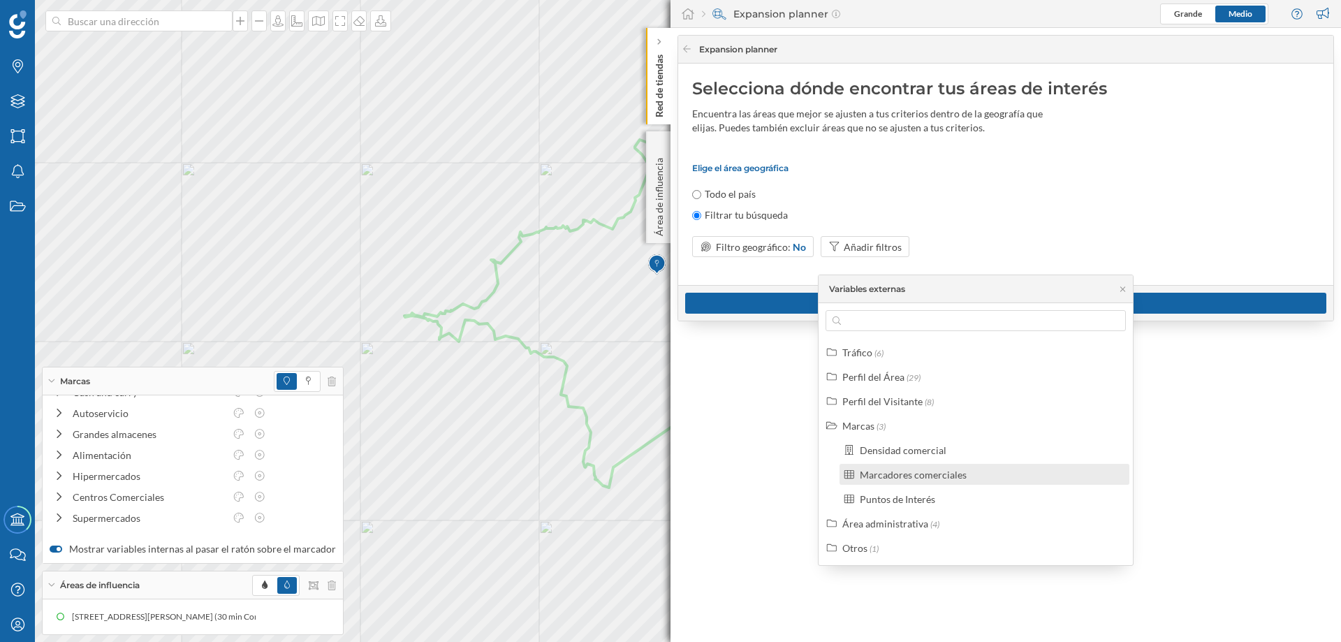
click at [954, 472] on div "Marcadores comerciales" at bounding box center [913, 475] width 107 height 12
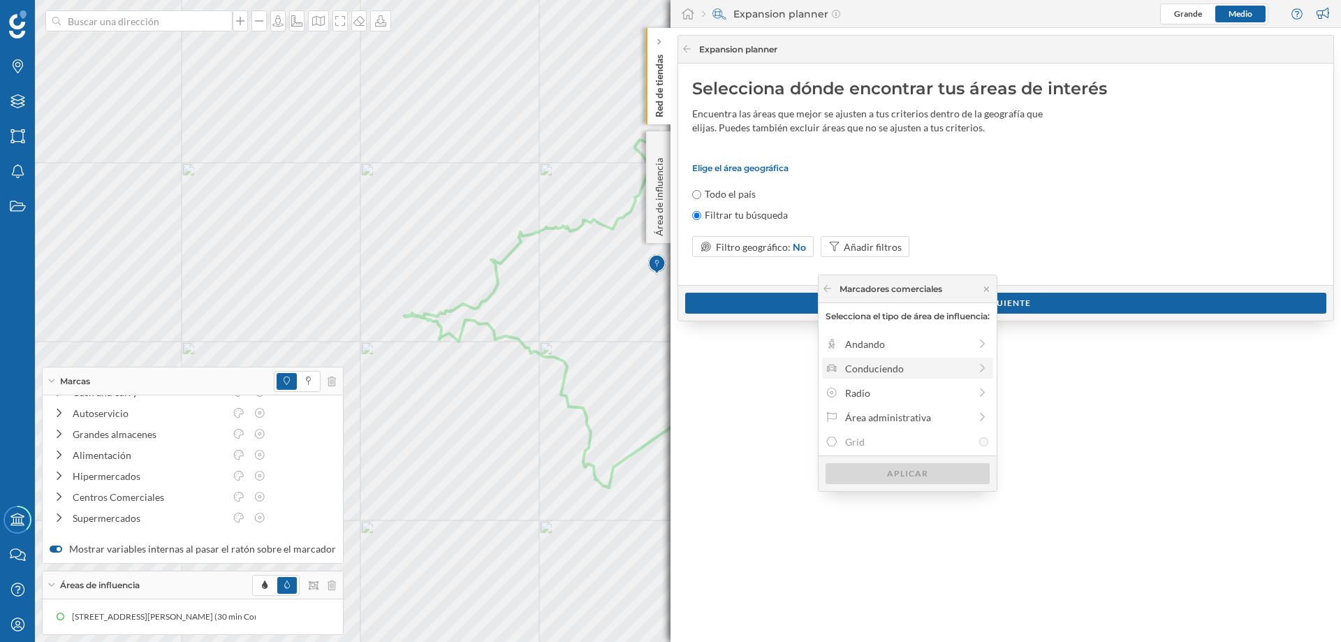
click at [884, 364] on div "Conduciendo" at bounding box center [907, 368] width 124 height 15
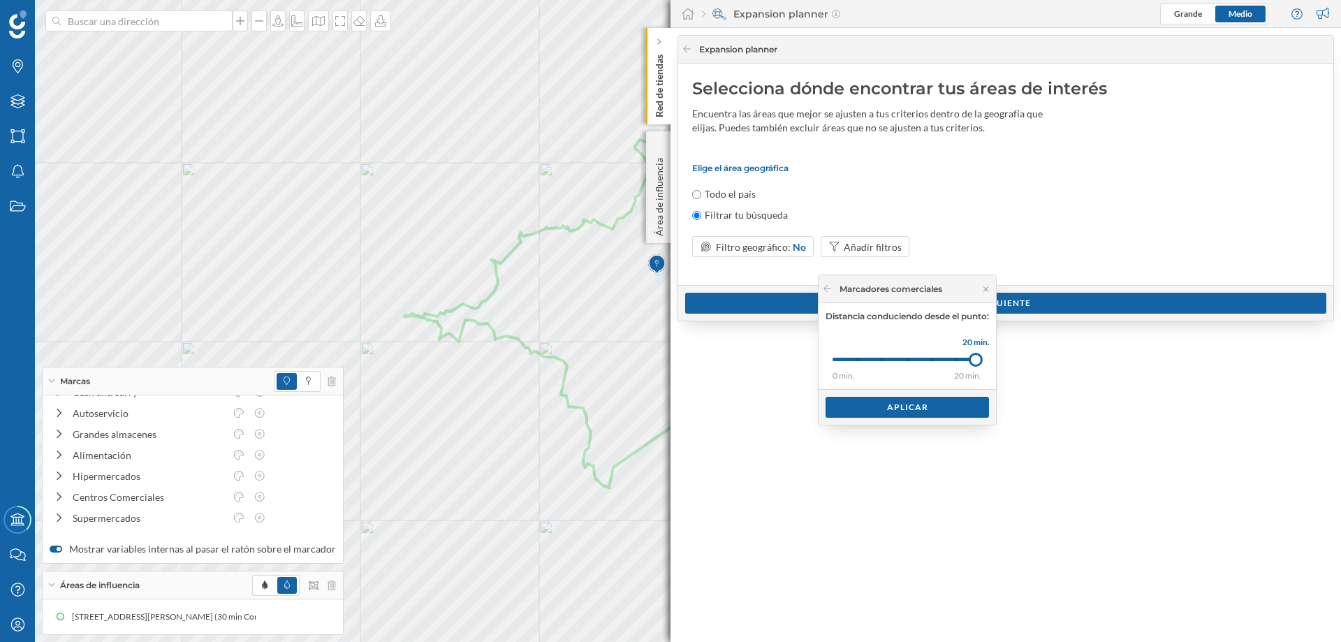
drag, startPoint x: 861, startPoint y: 358, endPoint x: 981, endPoint y: 355, distance: 120.2
click at [981, 355] on div at bounding box center [976, 360] width 14 height 14
click at [903, 405] on div "Aplicar" at bounding box center [907, 406] width 163 height 21
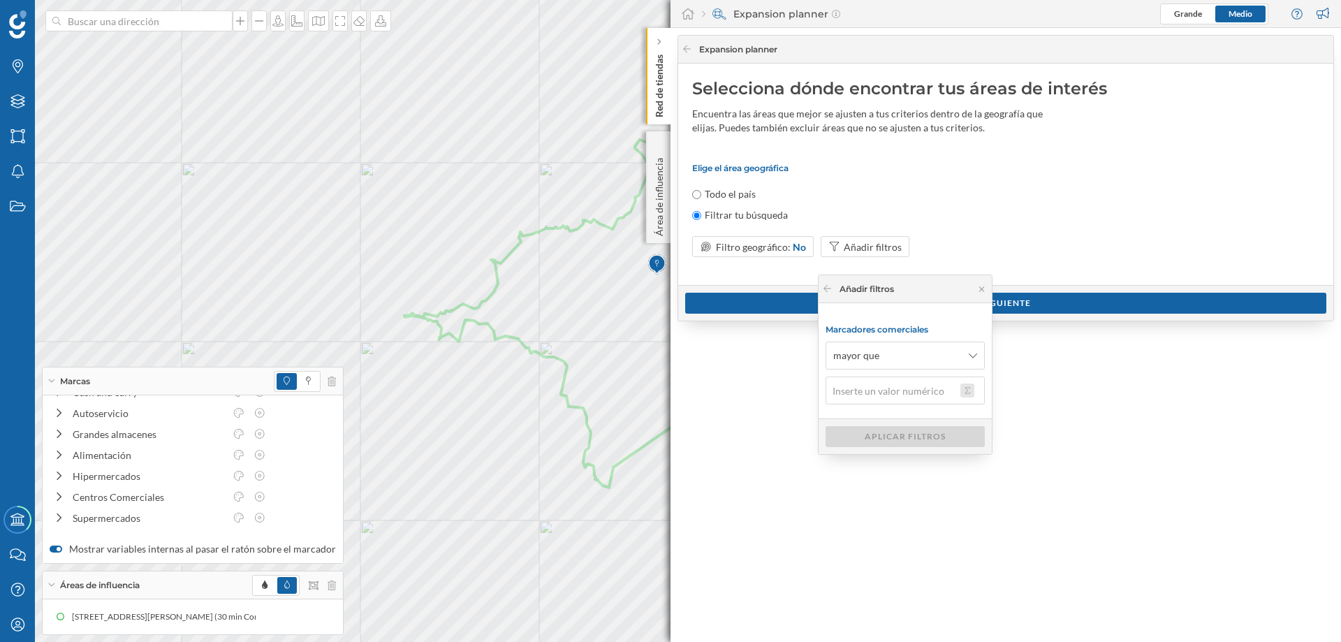
click at [969, 393] on button at bounding box center [968, 391] width 14 height 14
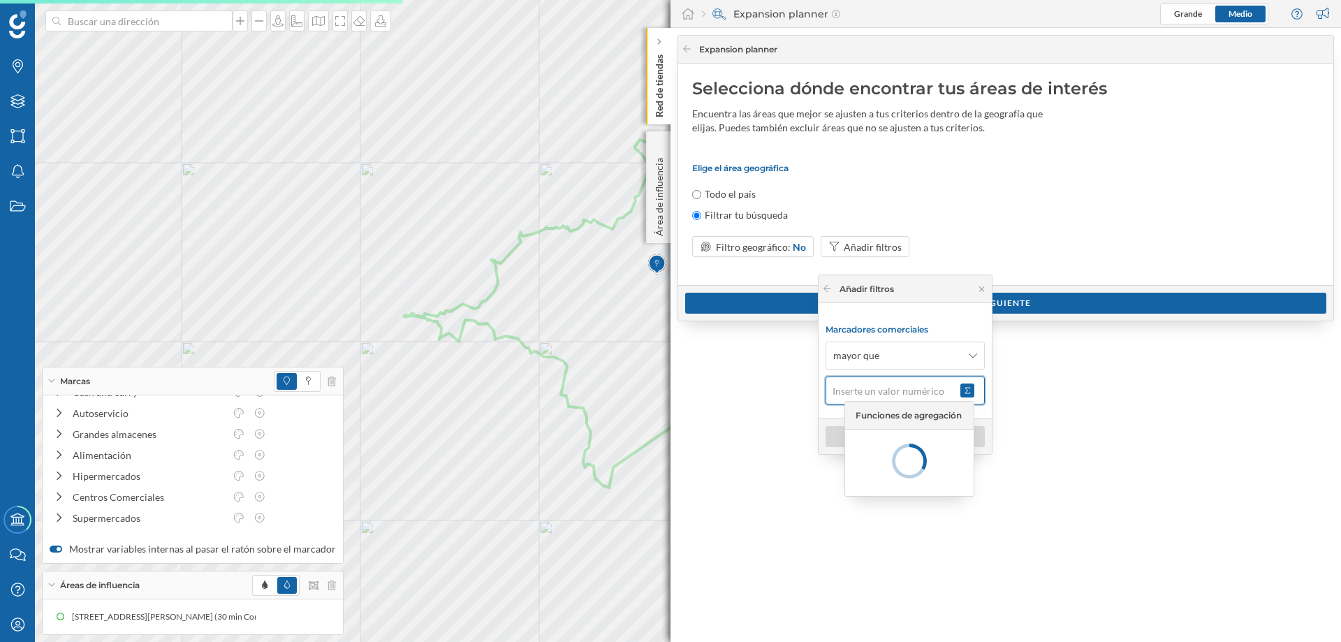
click at [932, 390] on input "text" at bounding box center [893, 391] width 135 height 28
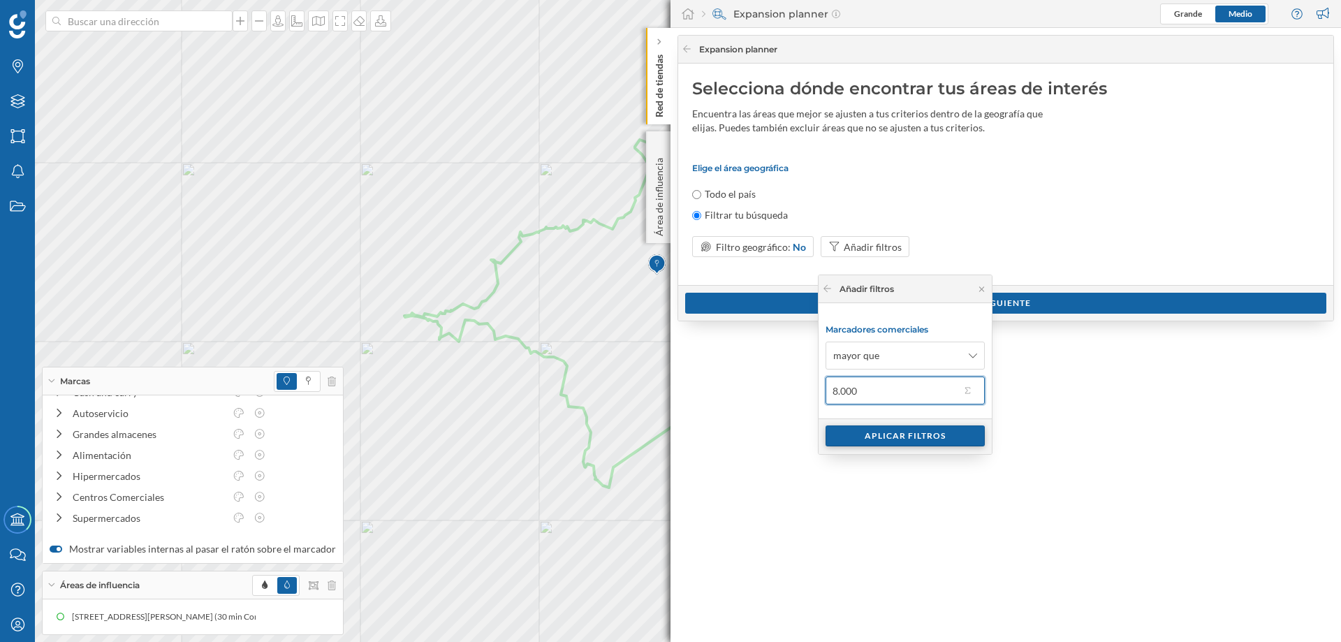
type input "8.000"
click at [942, 432] on div "Aplicar filtros" at bounding box center [905, 435] width 159 height 21
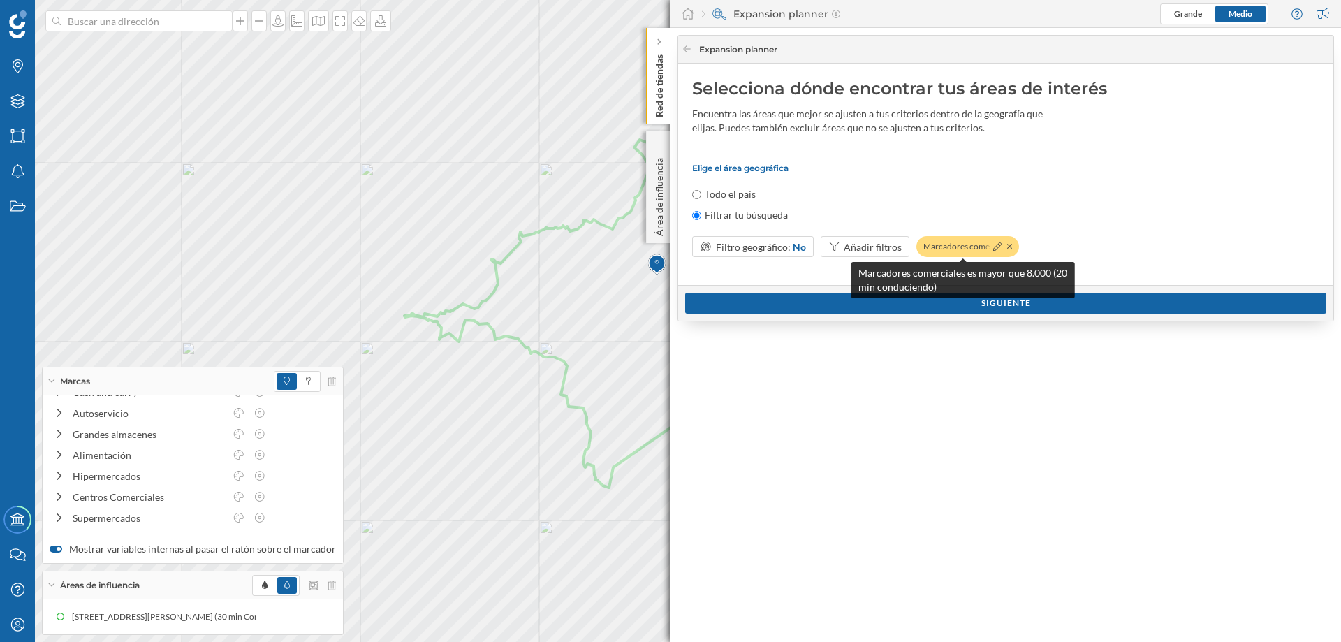
click at [952, 245] on div "Marcadores comercial…" at bounding box center [968, 246] width 103 height 21
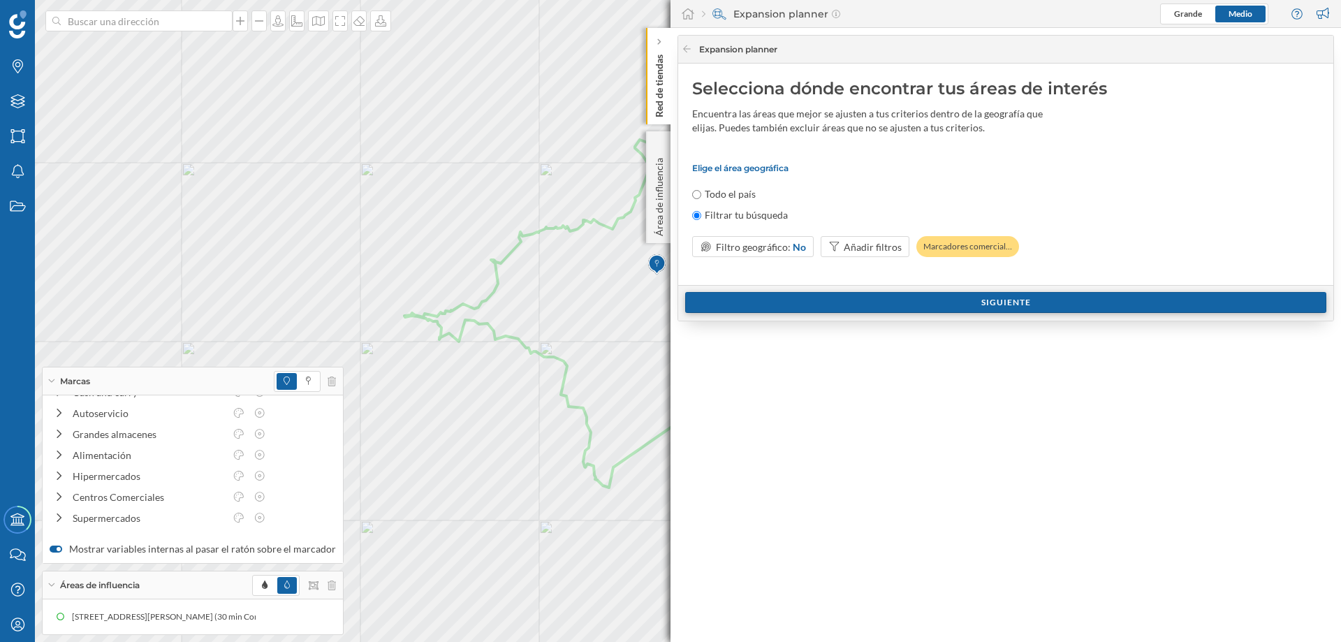
click at [1015, 300] on div "Siguiente" at bounding box center [1005, 302] width 641 height 21
